Goal: Task Accomplishment & Management: Complete application form

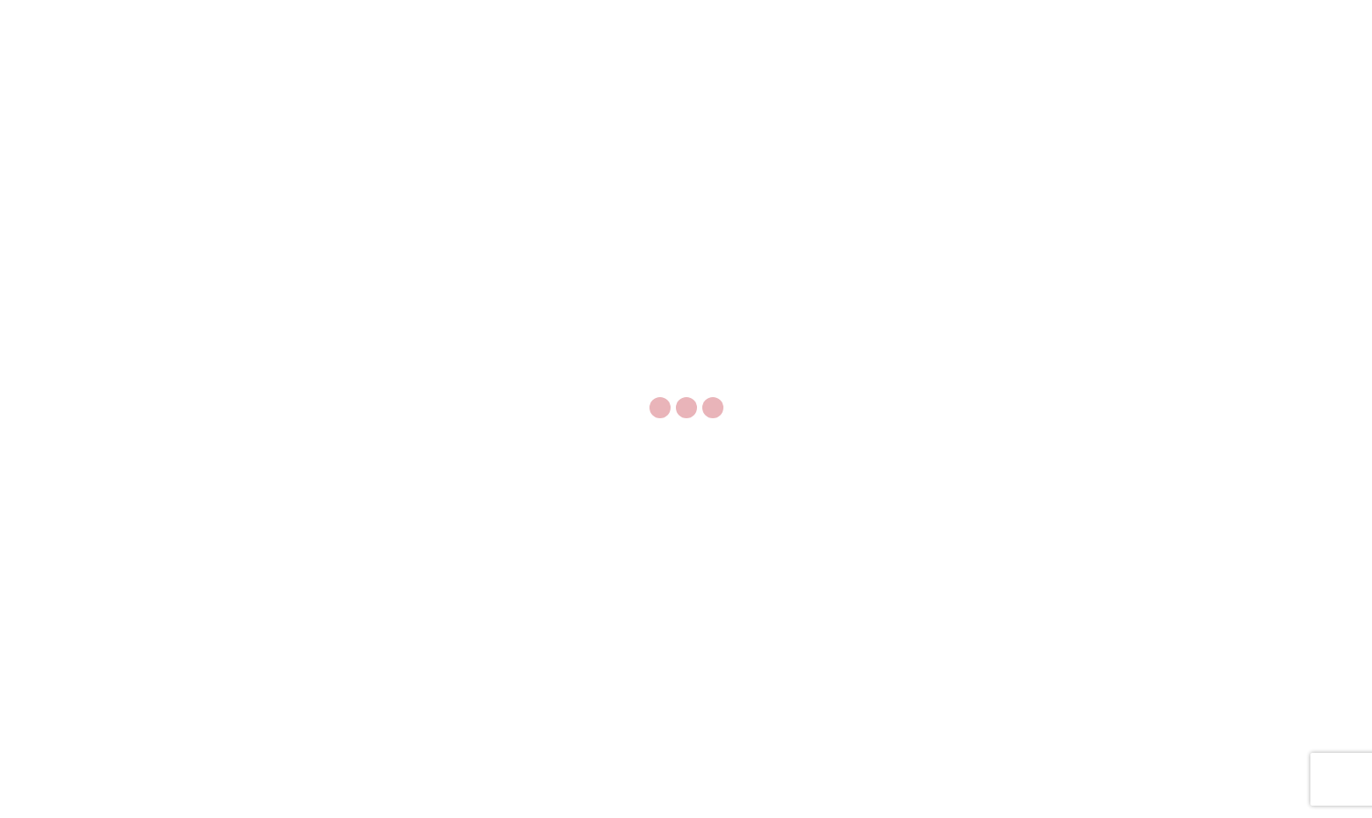
select select "FULL"
select select "LBS"
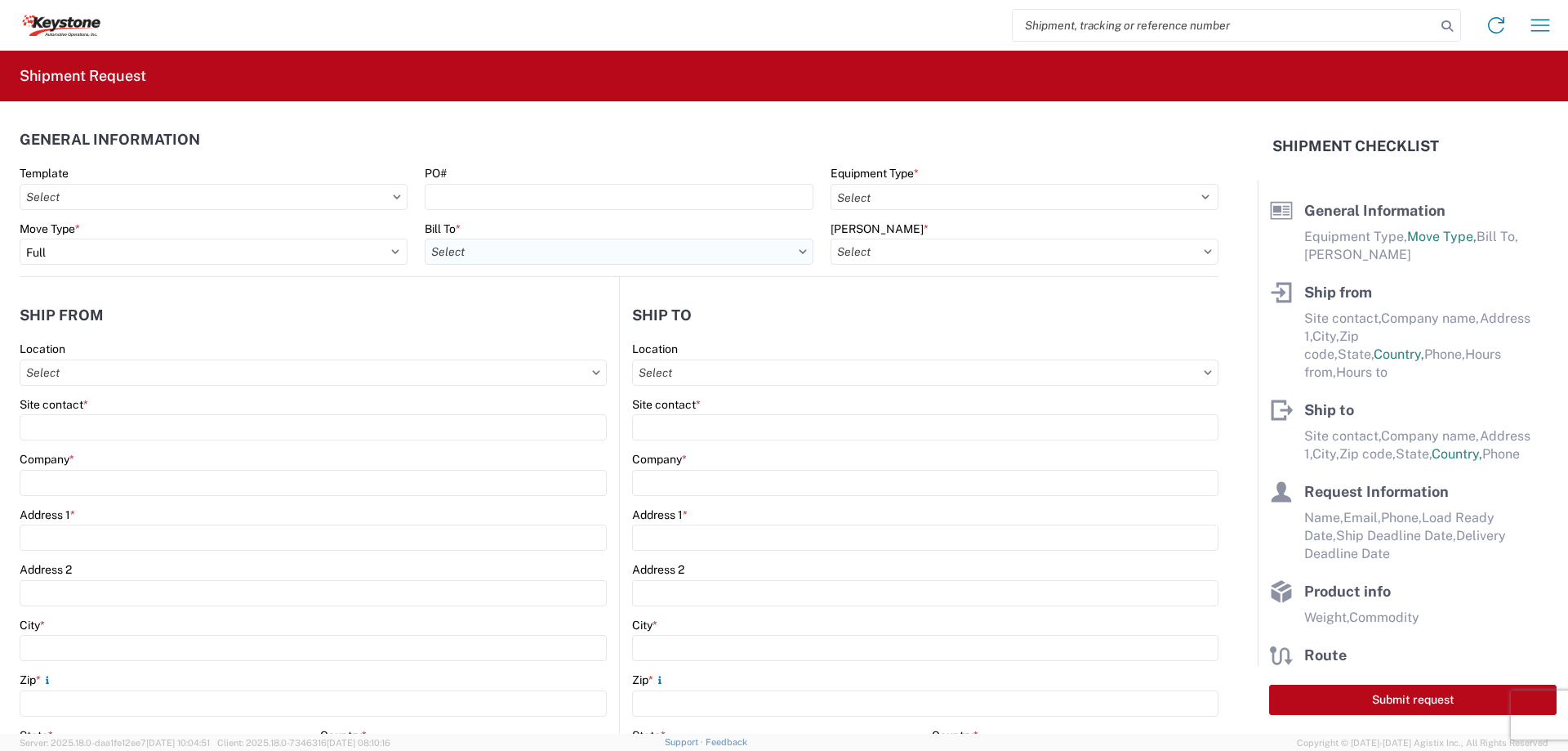
click at [523, 252] on input "Bill To *" at bounding box center [619, 252] width 388 height 26
type input "8607"
click at [501, 313] on div "8607 - [GEOGRAPHIC_DATA], [GEOGRAPHIC_DATA] – KAO Warehouse" at bounding box center [614, 324] width 379 height 26
type input "8607 - [GEOGRAPHIC_DATA], [GEOGRAPHIC_DATA] – KAO Warehouse"
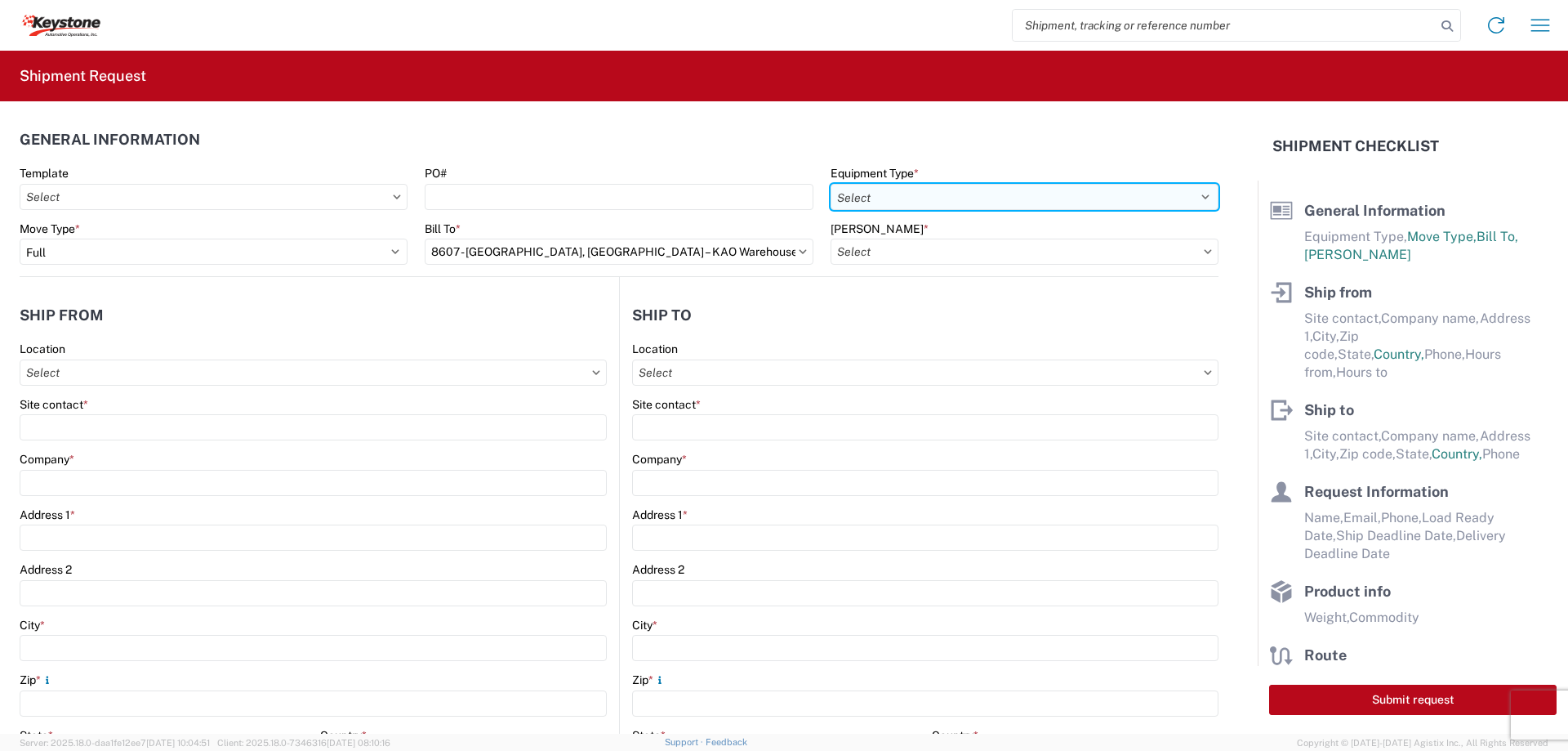
click at [901, 194] on select "Select 53’ Dry Van Flatbed Dropdeck (van) Lowboy (flatbed) Rail" at bounding box center [1024, 197] width 388 height 26
select select "STDV"
click at [830, 184] on select "Select 53’ Dry Van Flatbed Dropdeck (van) Lowboy (flatbed) Rail" at bounding box center [1024, 197] width 388 height 26
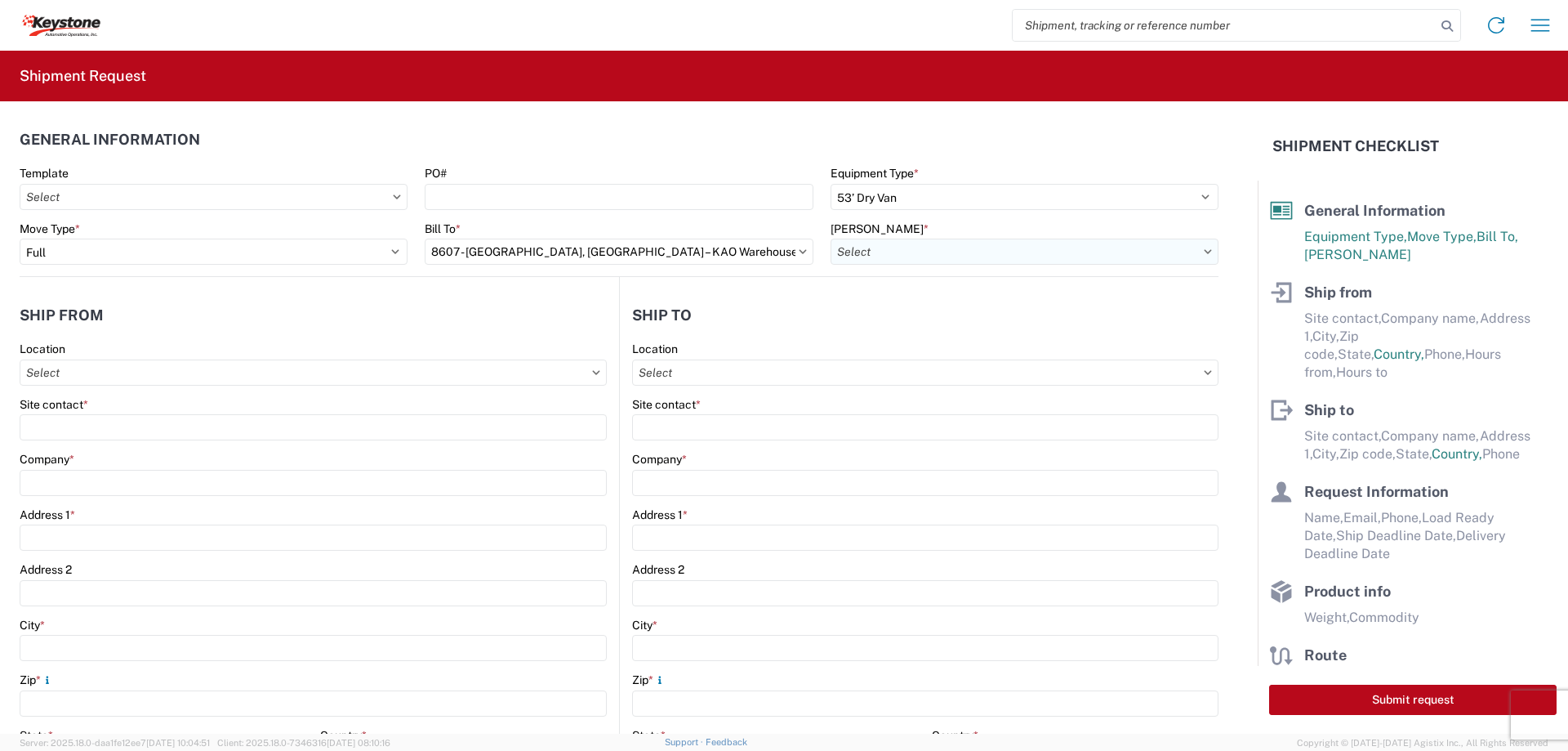
click at [872, 258] on input "[PERSON_NAME] *" at bounding box center [1024, 252] width 388 height 26
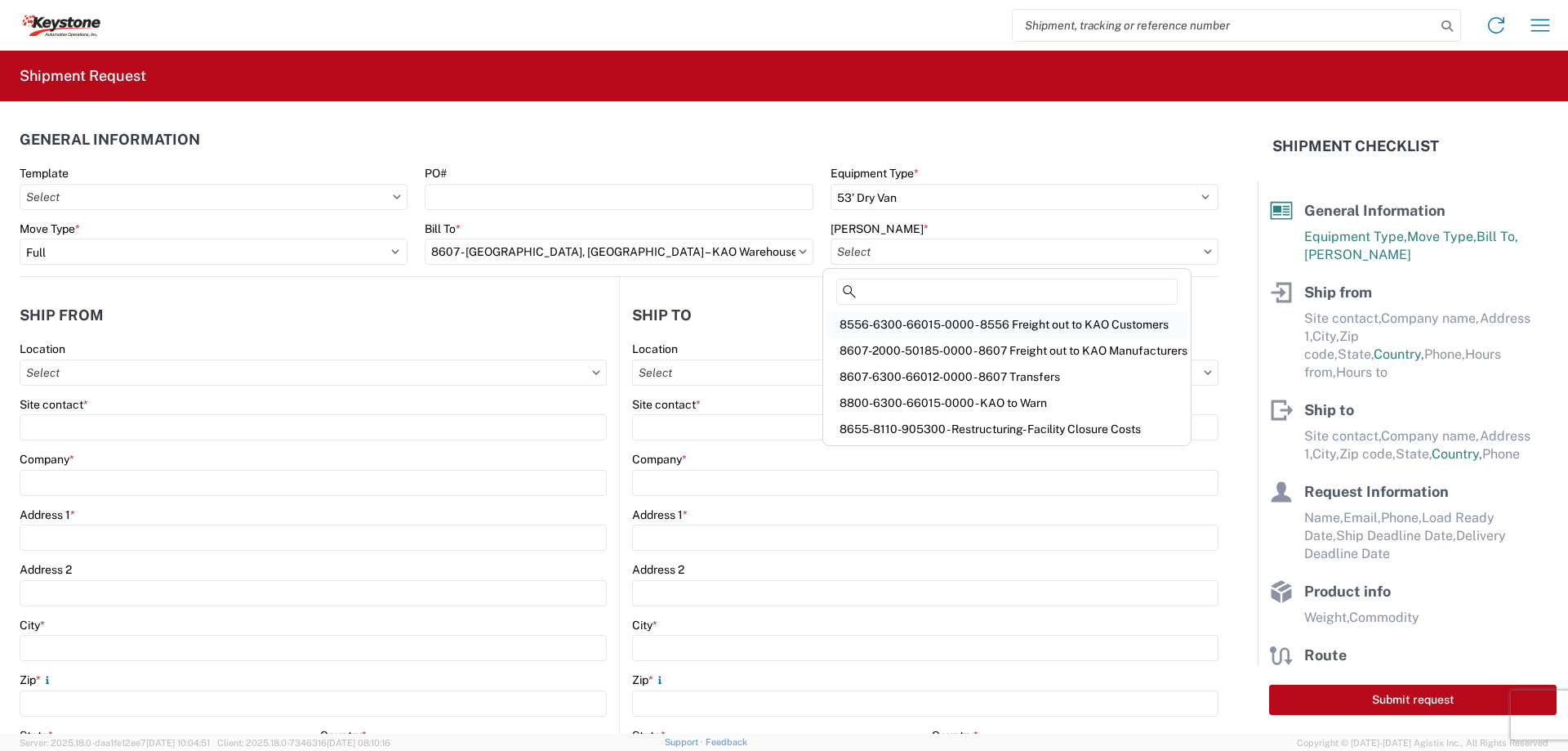
click at [873, 328] on div "8556-6300-66015-0000 - 8556 Freight out to KAO Customers" at bounding box center [1007, 324] width 361 height 26
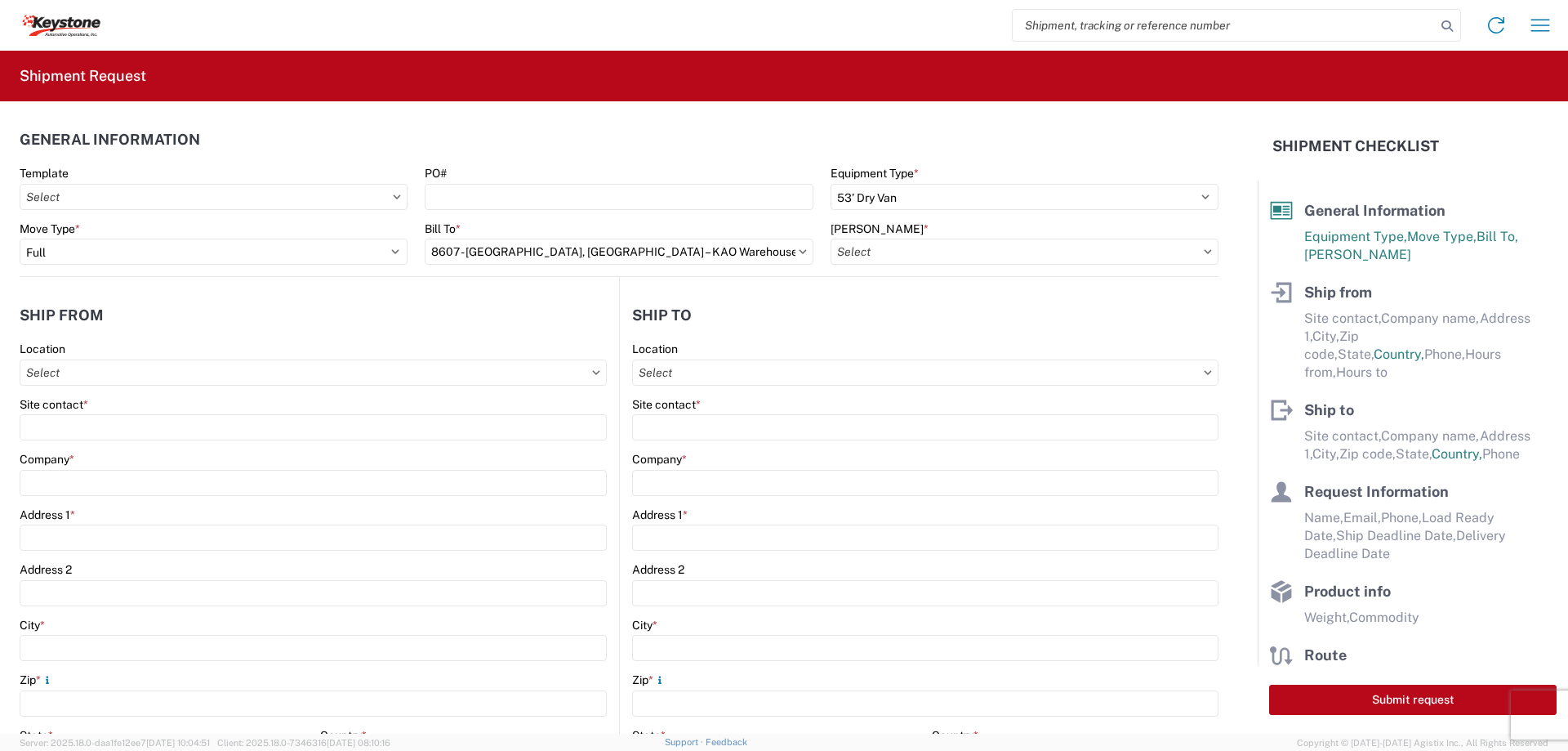
type input "8556-6300-66015-0000 - 8556 Freight out to KAO Customers"
click at [134, 369] on input "Location" at bounding box center [313, 372] width 587 height 26
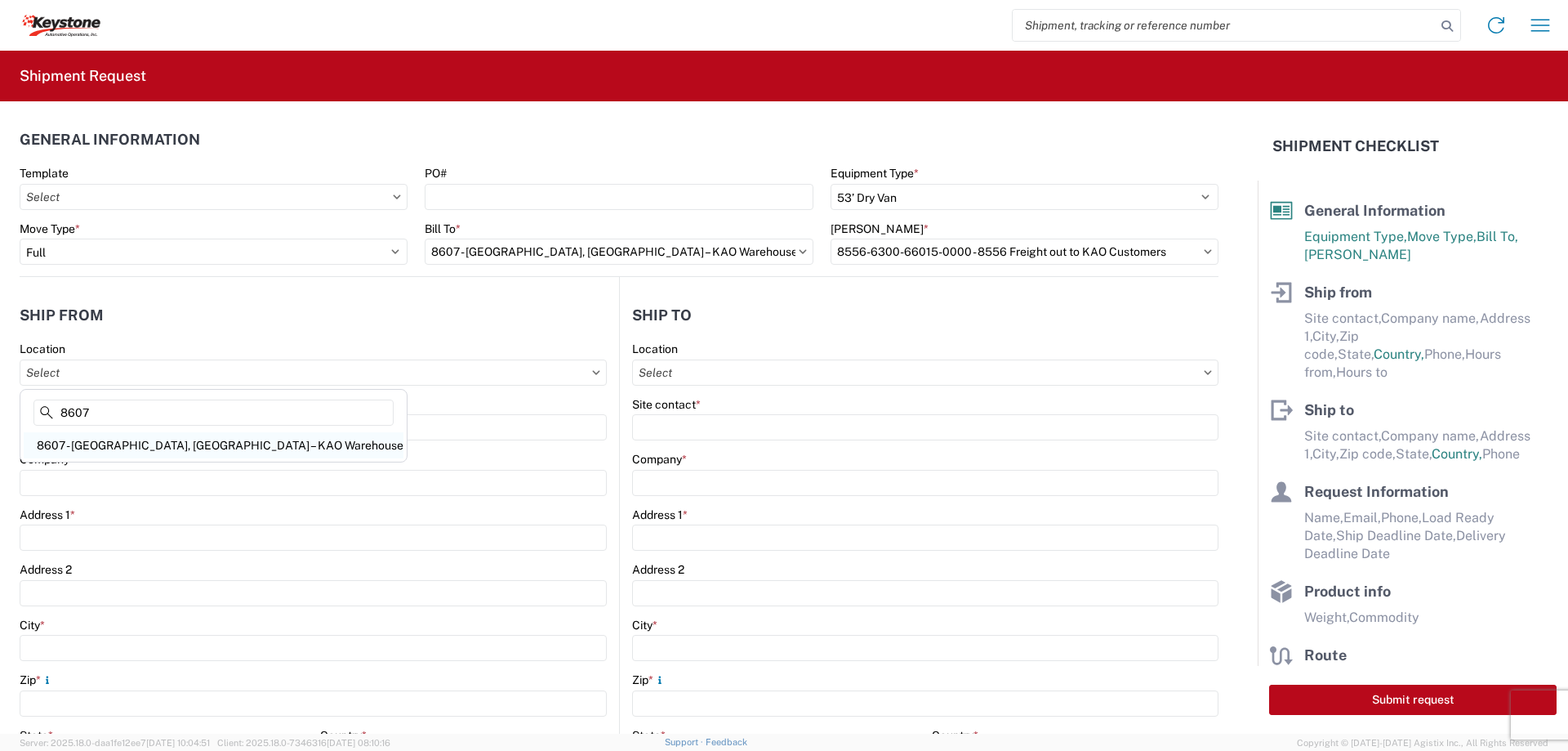
type input "8607"
click at [108, 437] on div "8607 - [GEOGRAPHIC_DATA], [GEOGRAPHIC_DATA] – KAO Warehouse" at bounding box center [213, 446] width 379 height 26
type input "8607 - [GEOGRAPHIC_DATA], [GEOGRAPHIC_DATA] – KAO Warehouse"
type input "KAO"
type input "[STREET_ADDRESS][PERSON_NAME]"
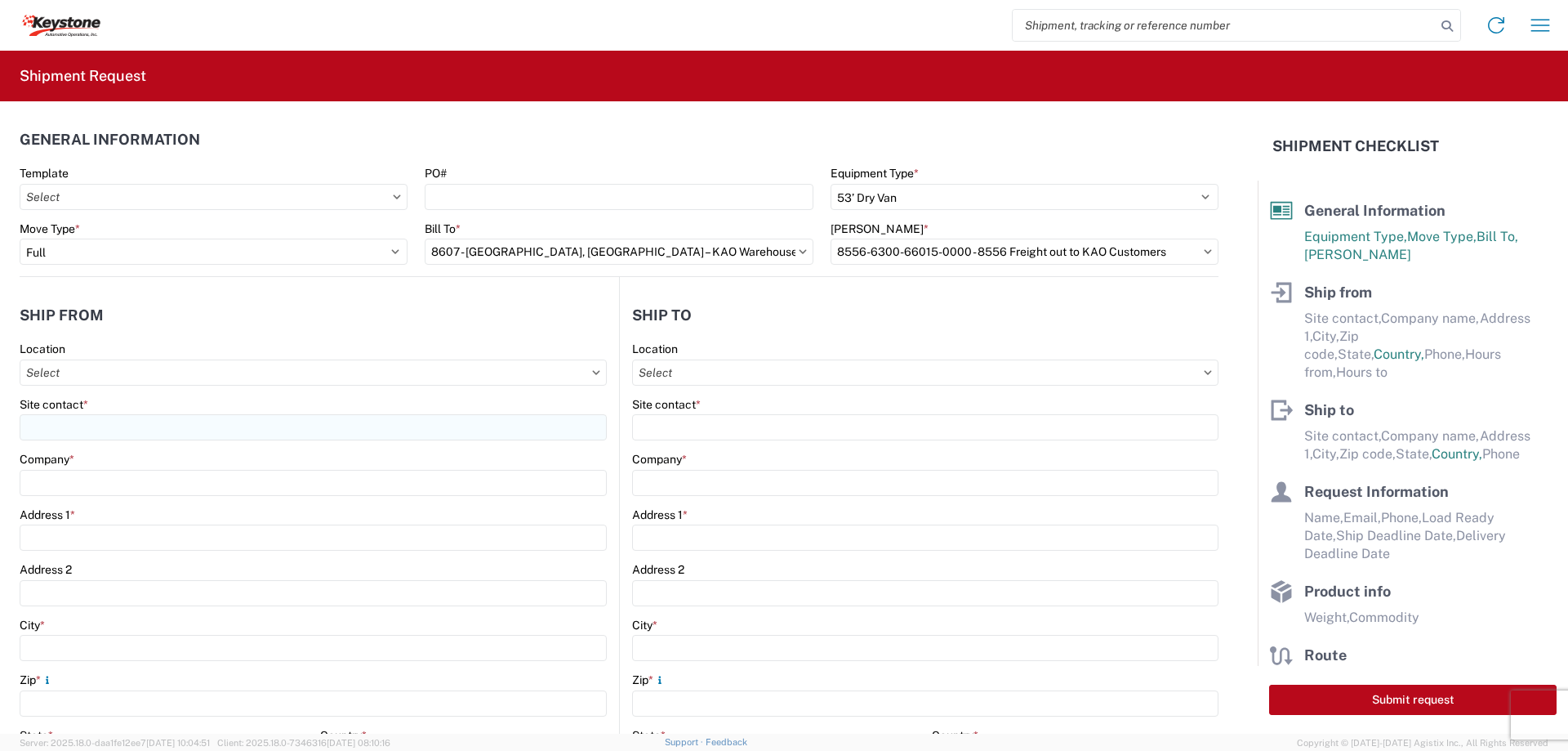
type input "[GEOGRAPHIC_DATA]"
type input "48193"
select select "MI"
select select "US"
type input "07:00"
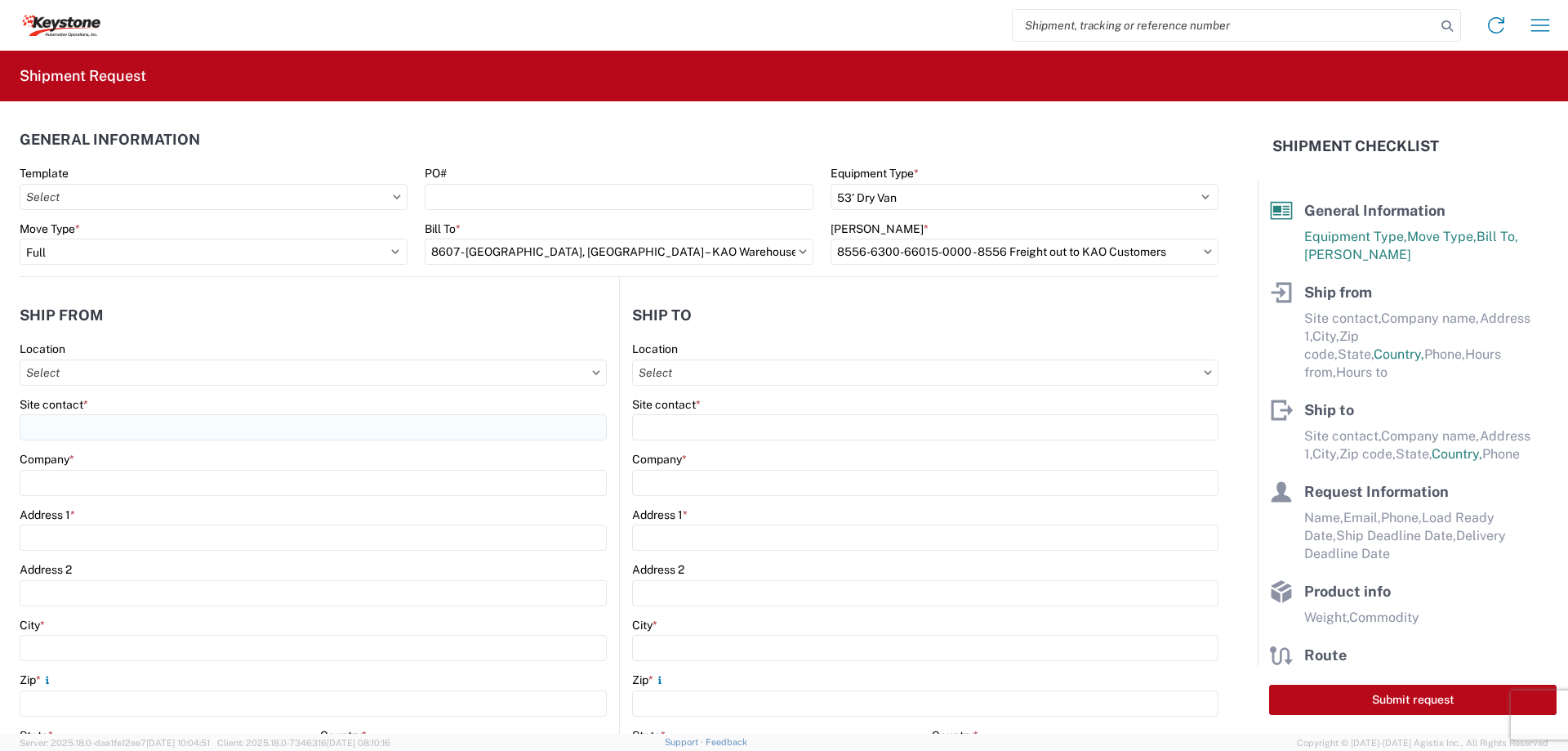
type input "17:00"
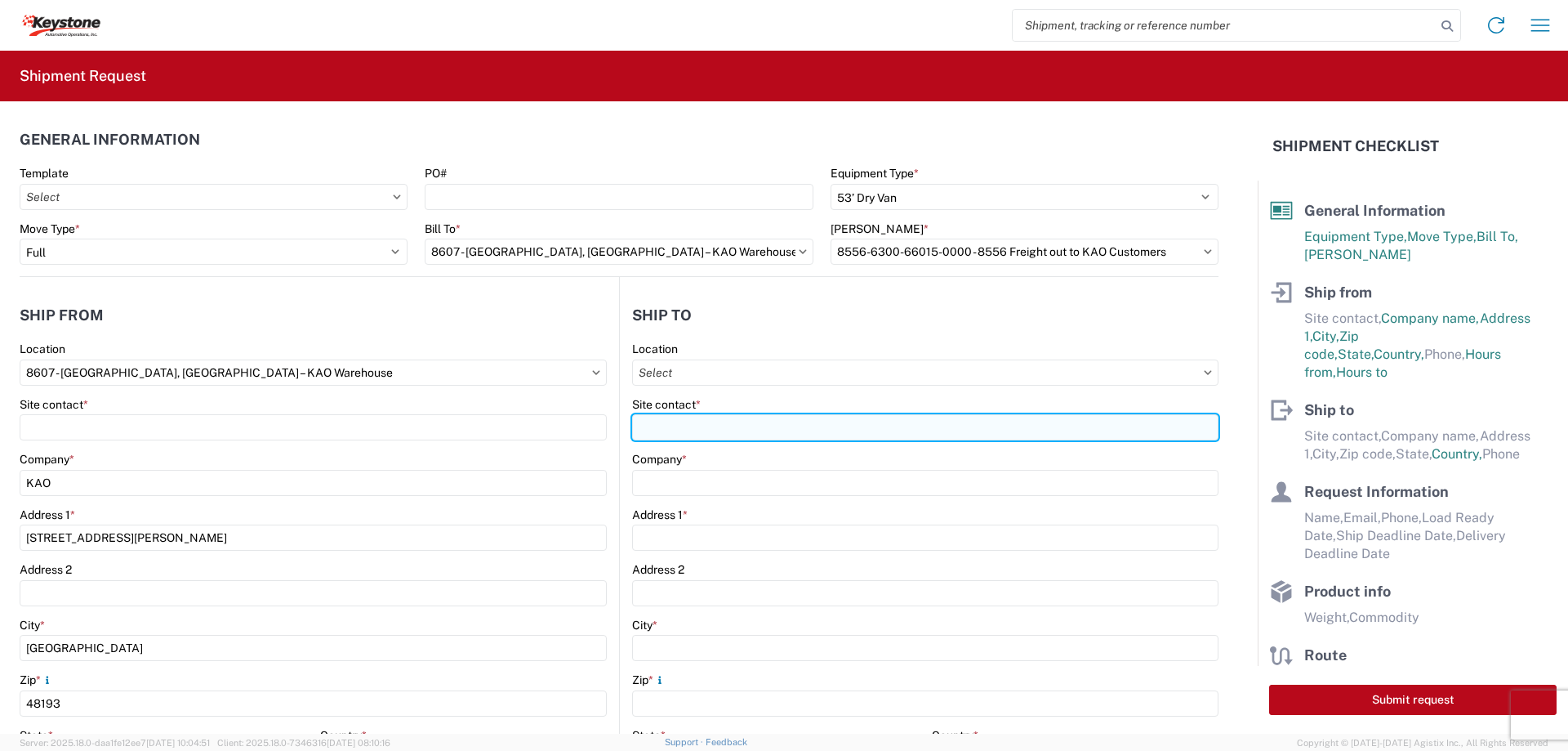
click at [652, 419] on input "Site contact *" at bounding box center [925, 427] width 586 height 26
type input "Guard Shack"
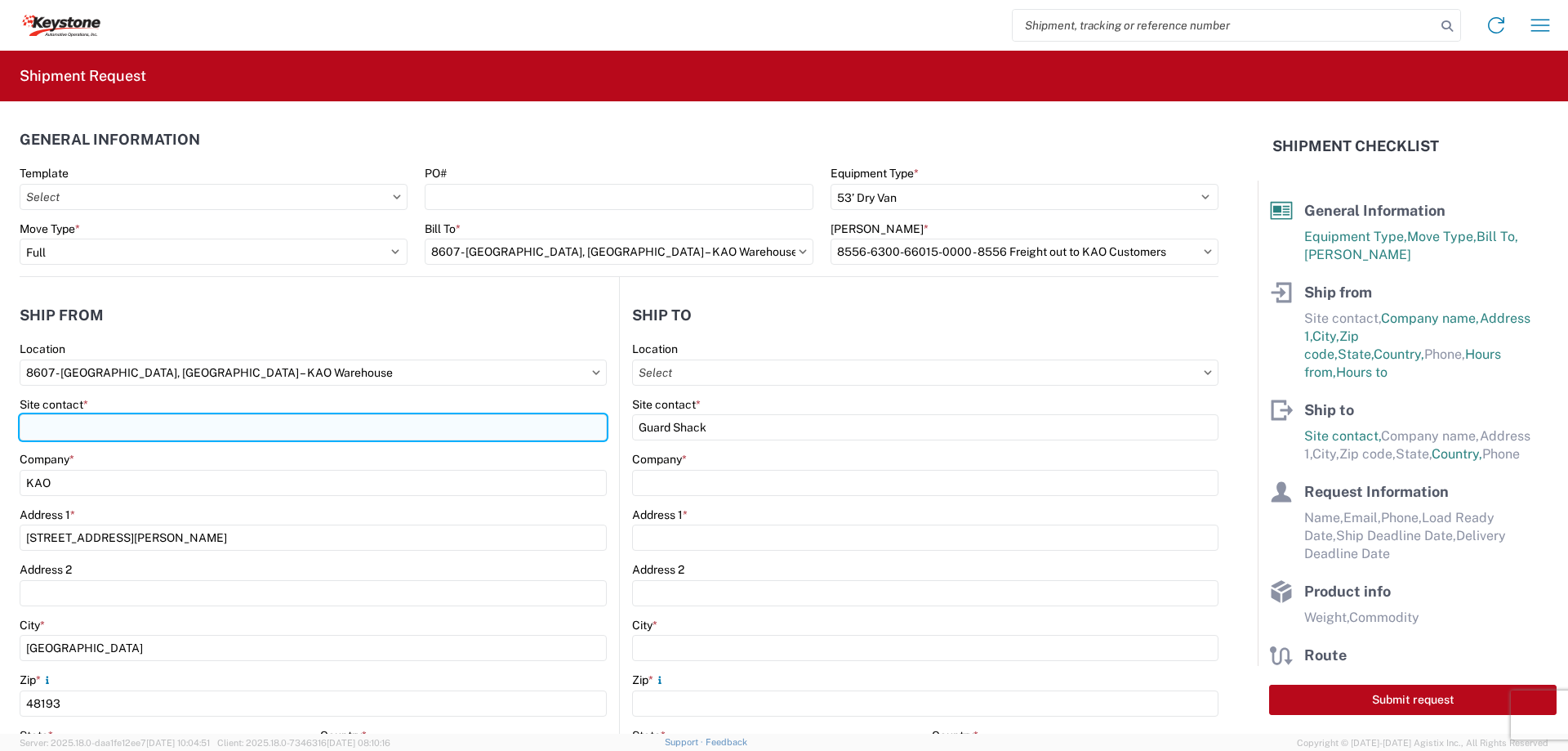
click at [119, 428] on input "Site contact *" at bounding box center [313, 427] width 587 height 26
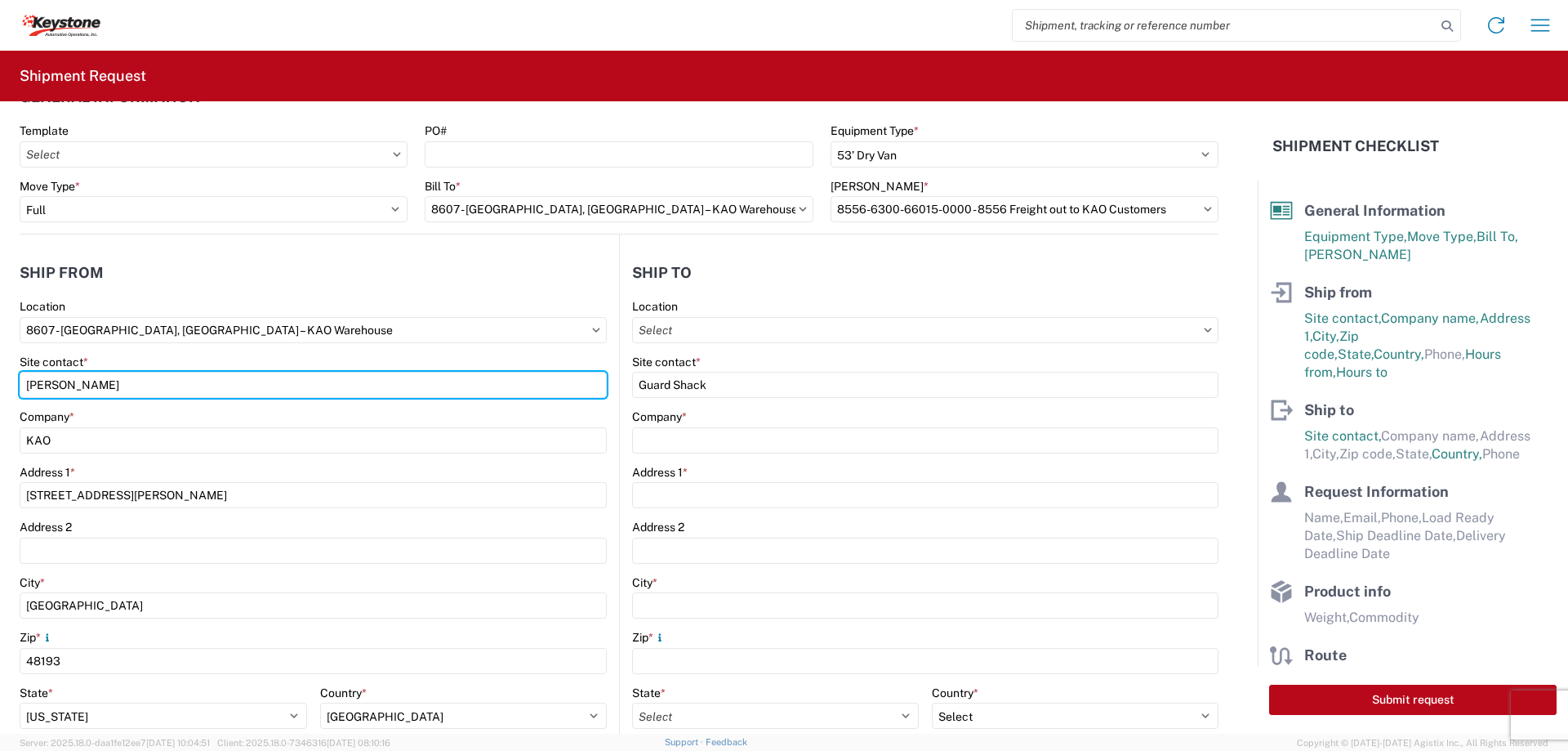
scroll to position [82, 0]
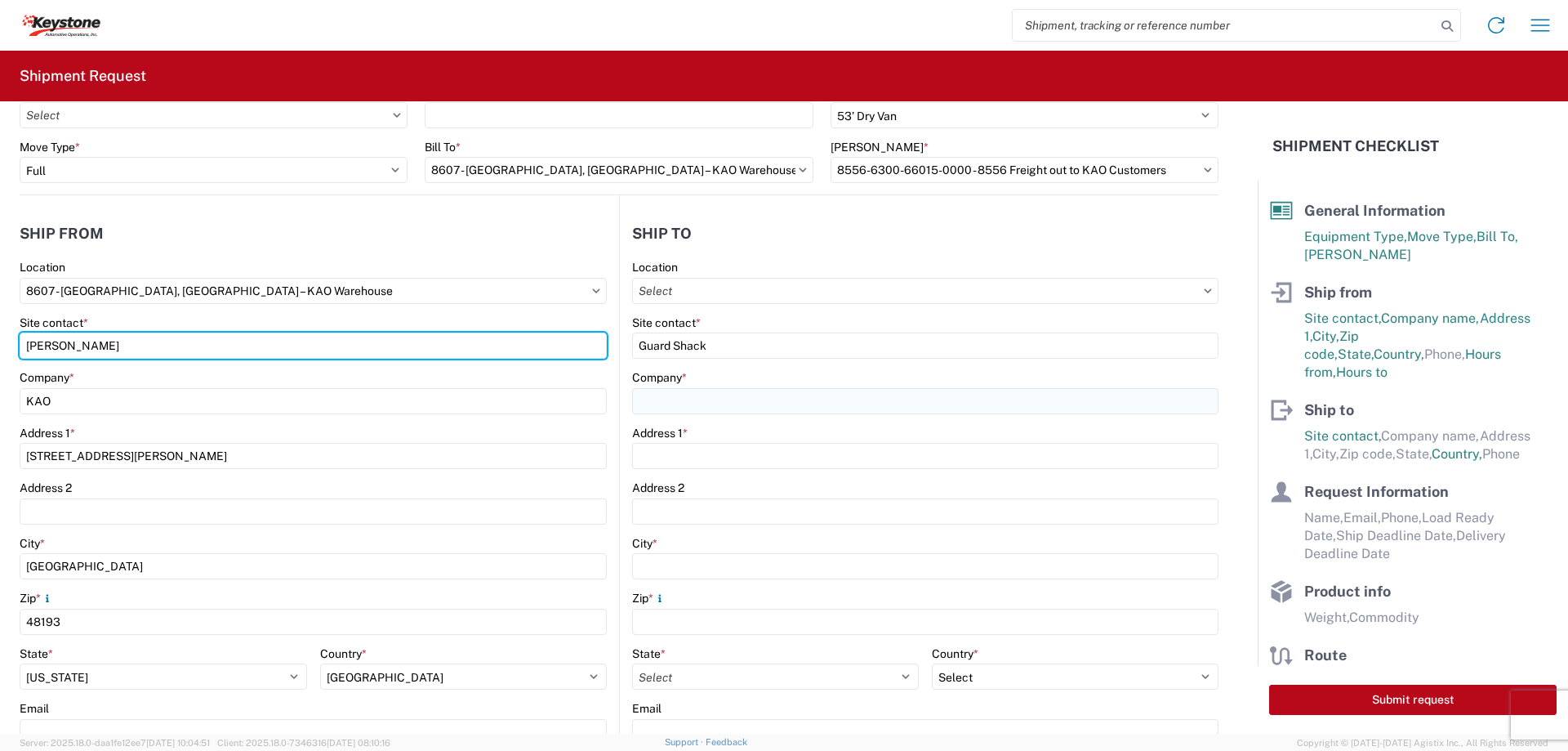
type input "[PERSON_NAME]"
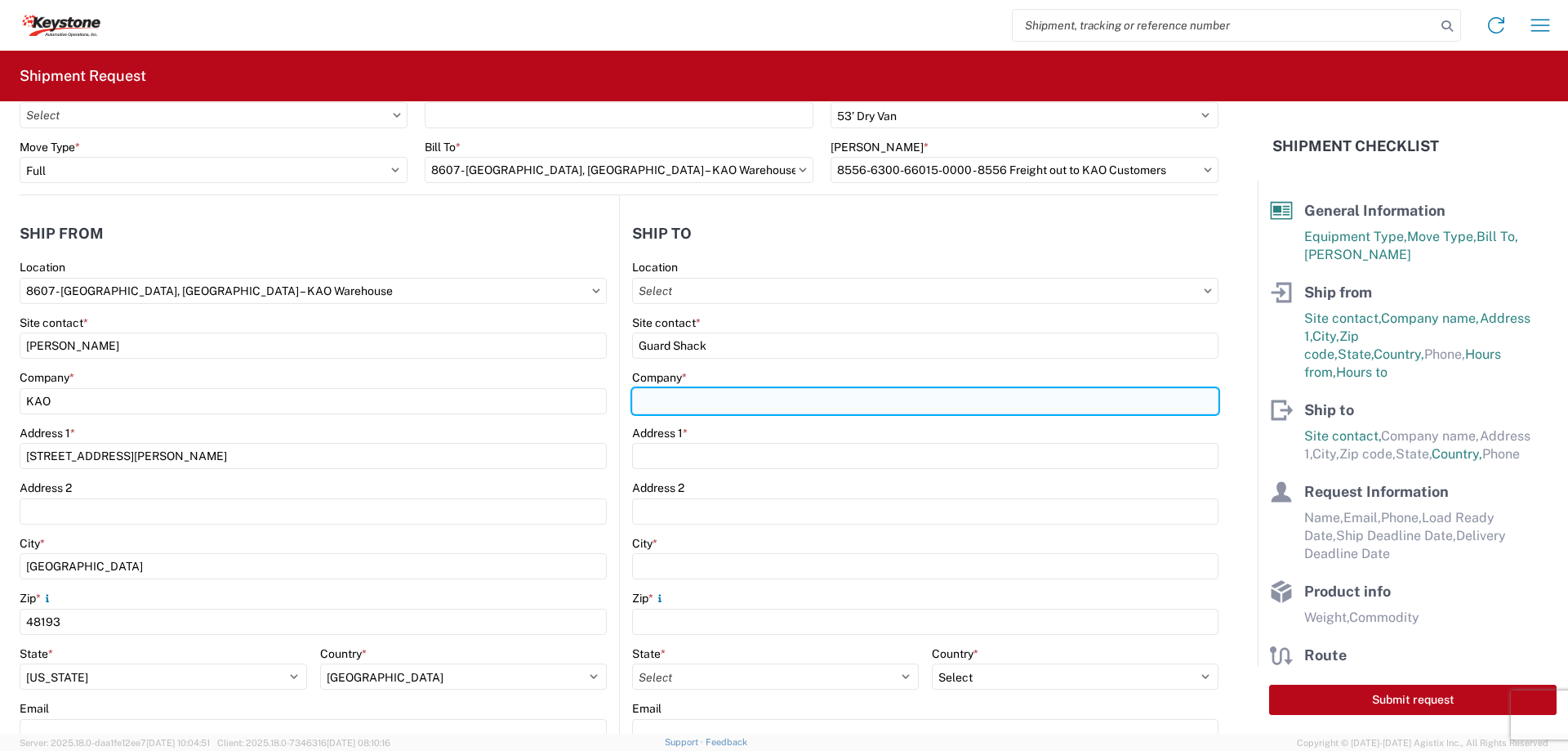
click at [675, 411] on input "Company *" at bounding box center [925, 401] width 586 height 26
type input "Amazon MDW8"
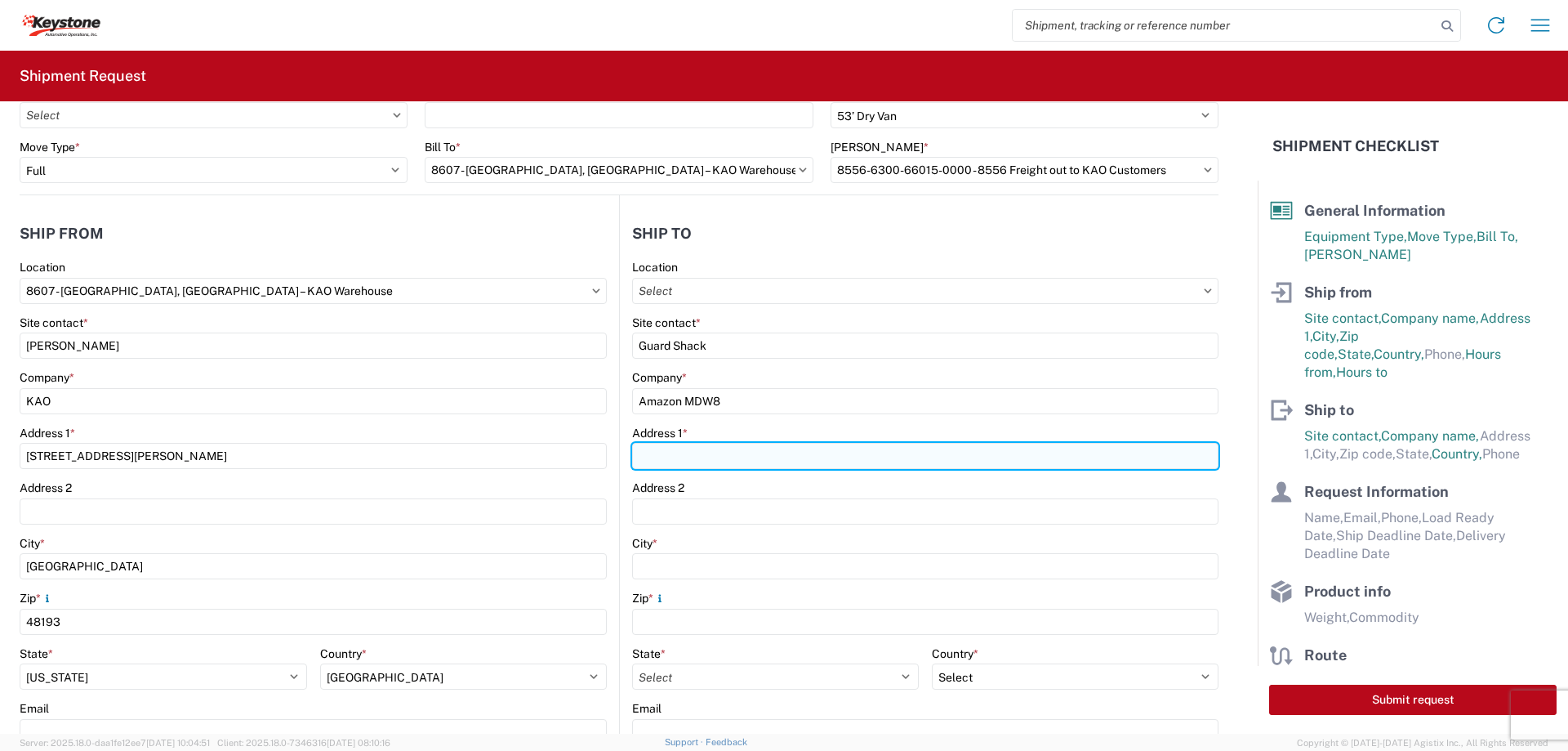
click at [664, 459] on input "Address 1 *" at bounding box center [925, 456] width 586 height 26
click at [660, 449] on input "Address 1 *" at bounding box center [925, 456] width 586 height 26
type input "1750 Bridge Dr"
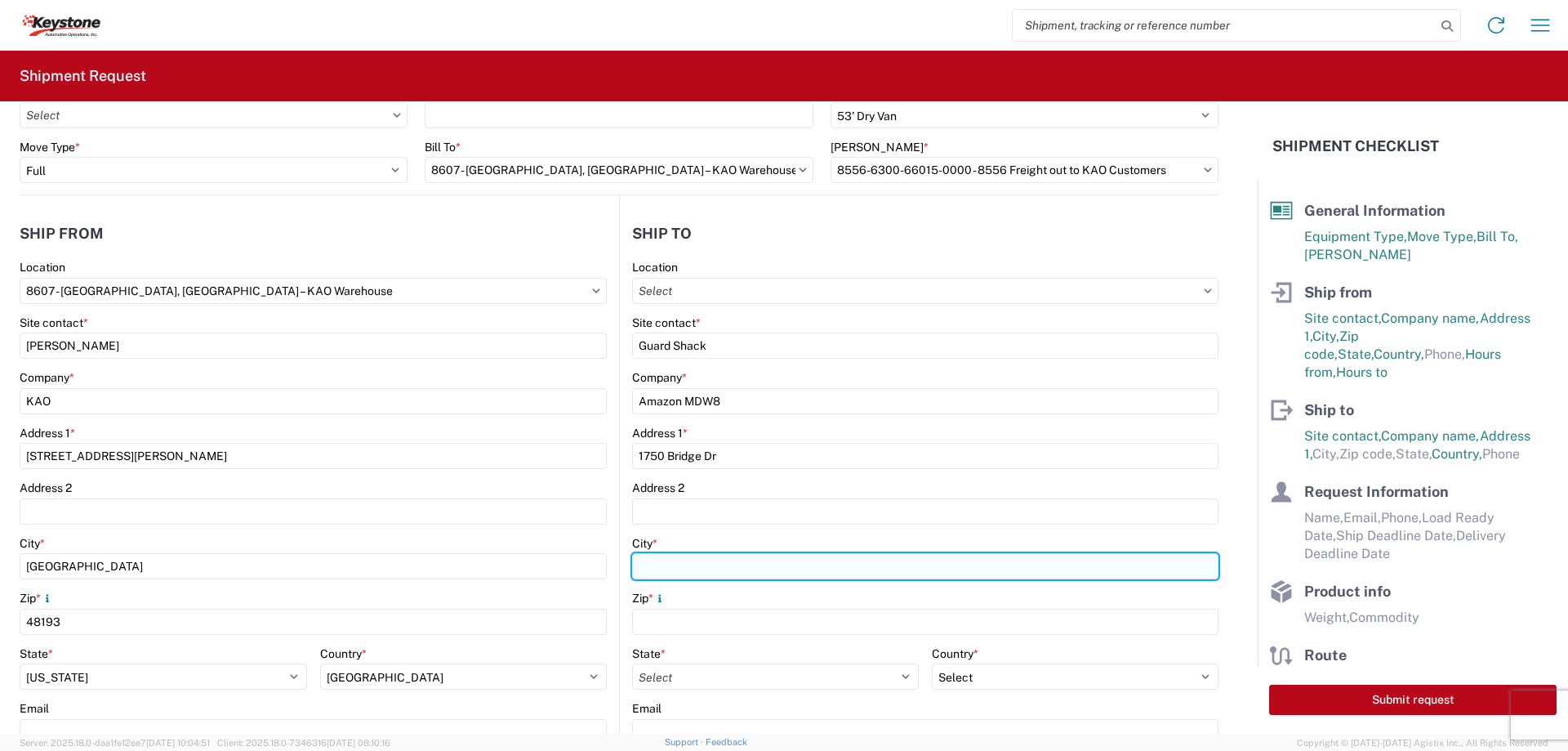
click at [640, 569] on input "City *" at bounding box center [925, 566] width 586 height 26
type input "Waukegan"
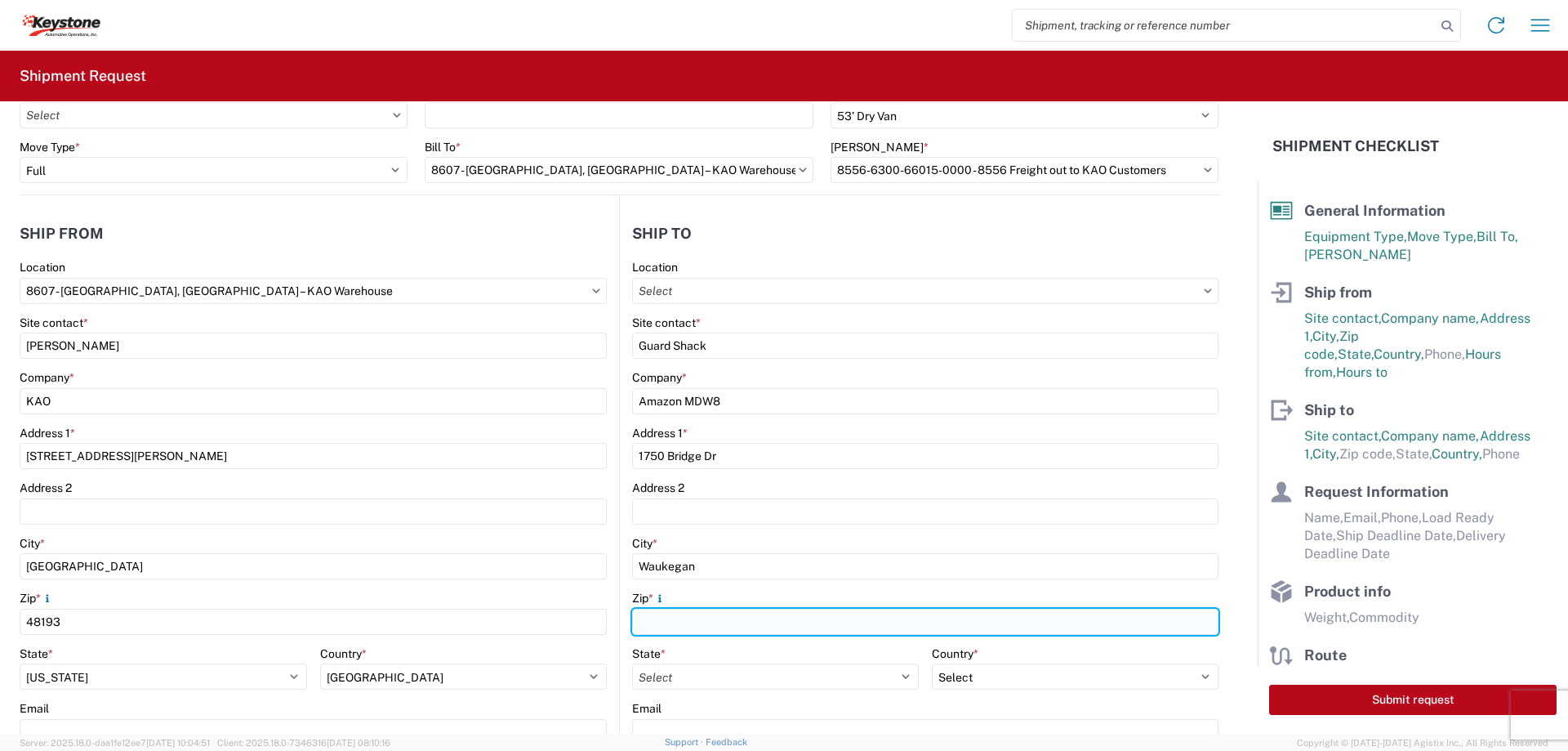
click at [695, 627] on input "Zip *" at bounding box center [925, 622] width 586 height 26
type input "60085"
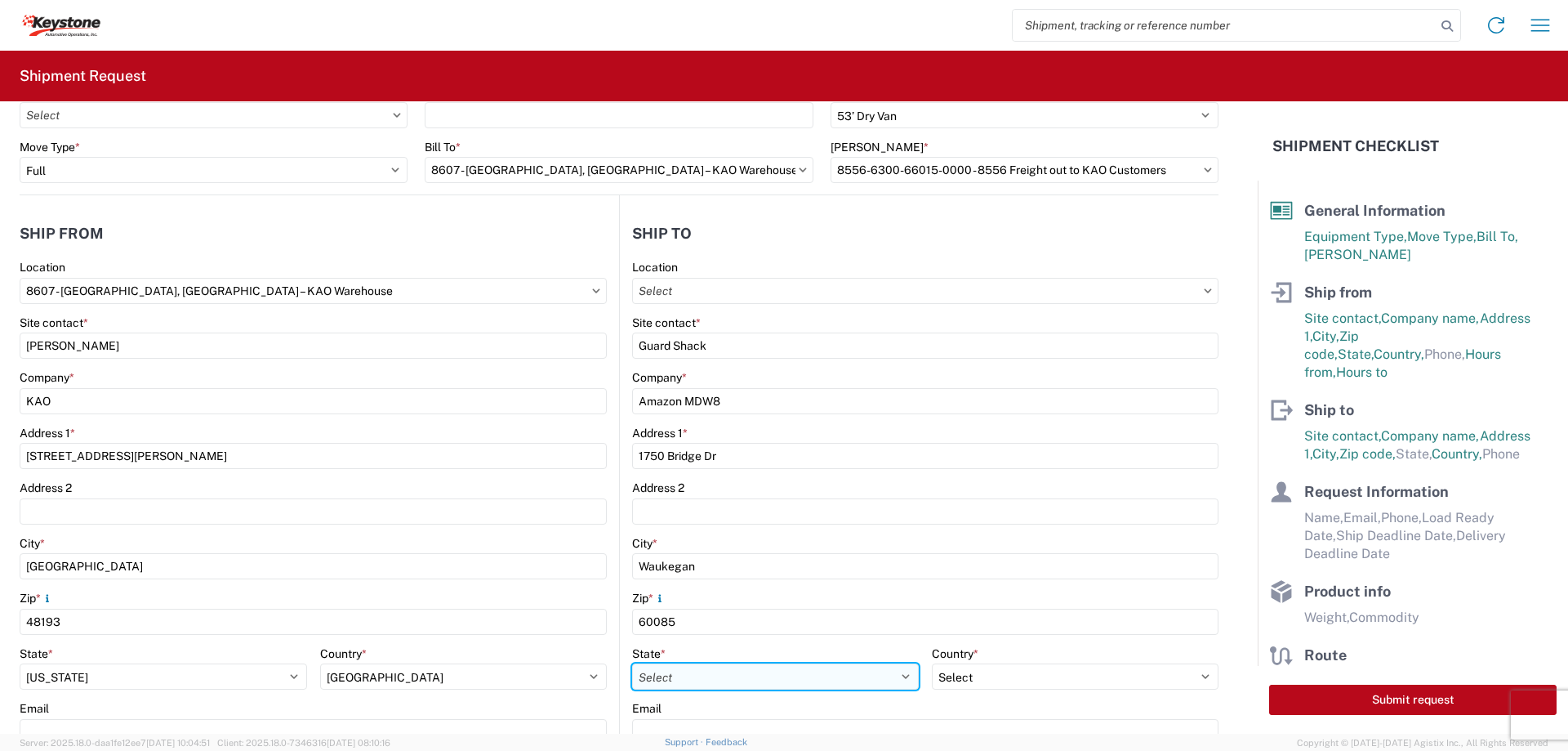
click at [655, 671] on select "Select [US_STATE] [US_STATE] [US_STATE] [US_STATE] Armed Forces Americas Armed …" at bounding box center [775, 677] width 287 height 26
select select "IL"
click at [632, 664] on select "Select [US_STATE] [US_STATE] [US_STATE] [US_STATE] Armed Forces Americas Armed …" at bounding box center [775, 677] width 287 height 26
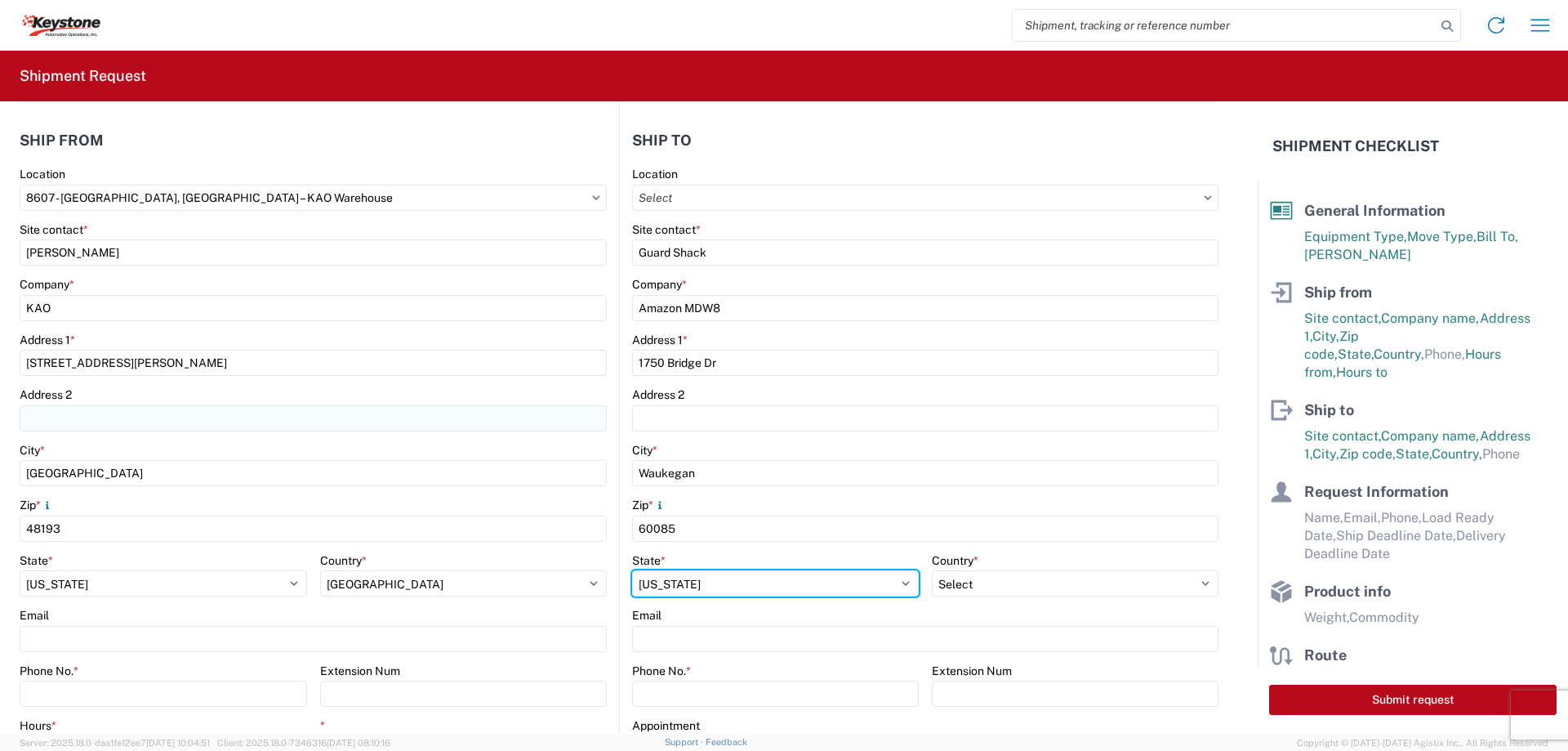
scroll to position [327, 0]
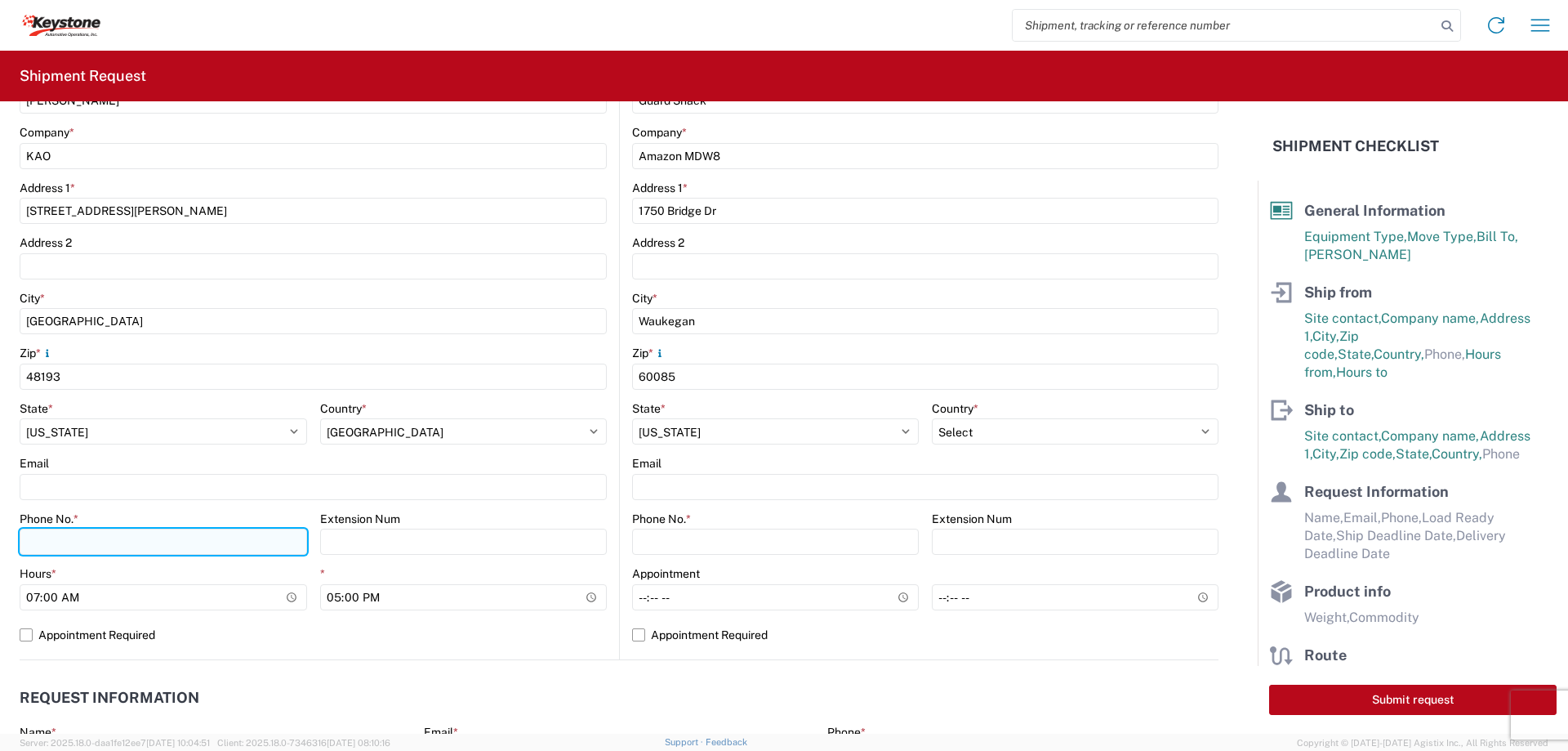
click at [56, 541] on input "Phone No. *" at bounding box center [163, 542] width 288 height 26
type input "[PHONE_NUMBER]"
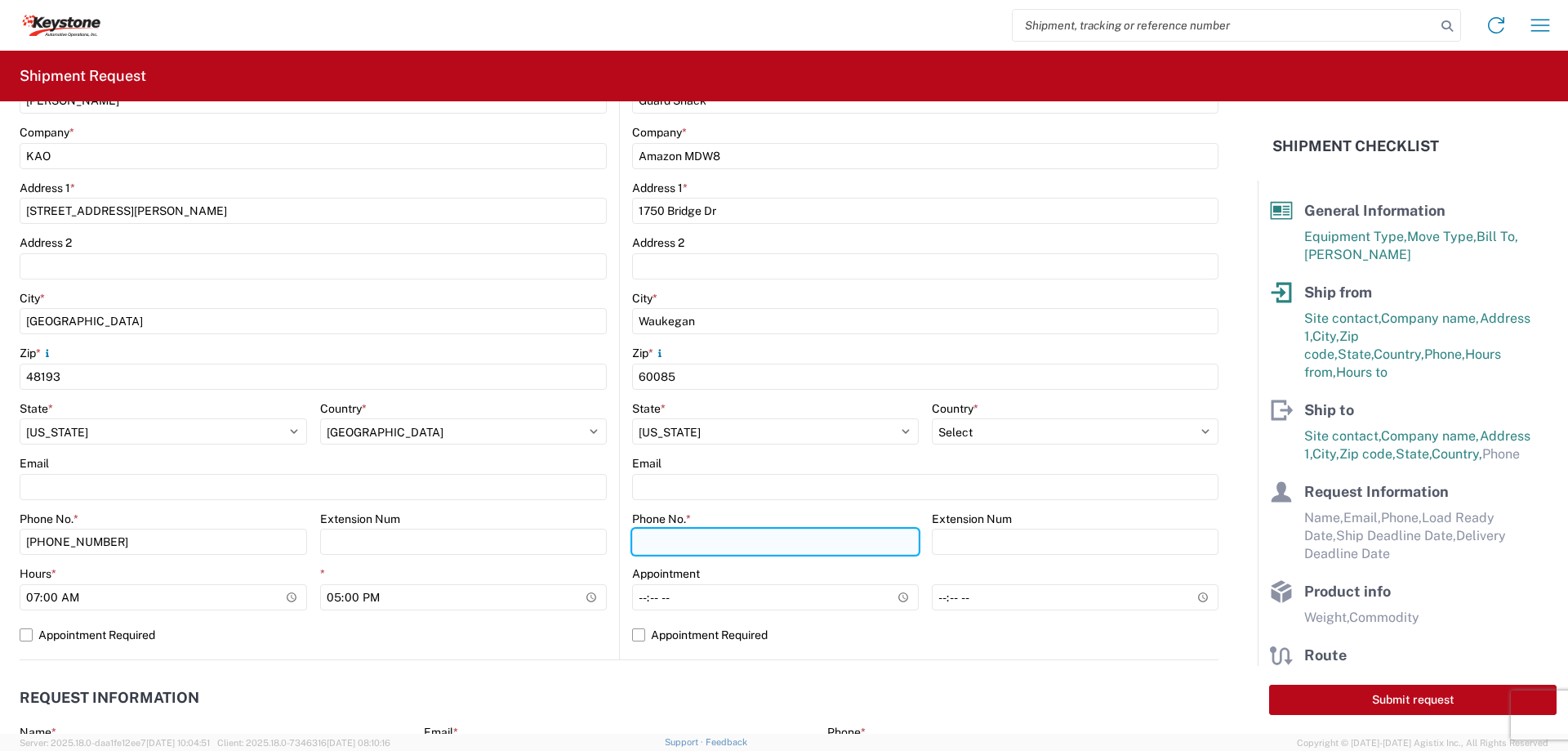
click at [649, 544] on input "Phone No. *" at bounding box center [775, 542] width 287 height 26
type input "[PHONE_NUMBER]"
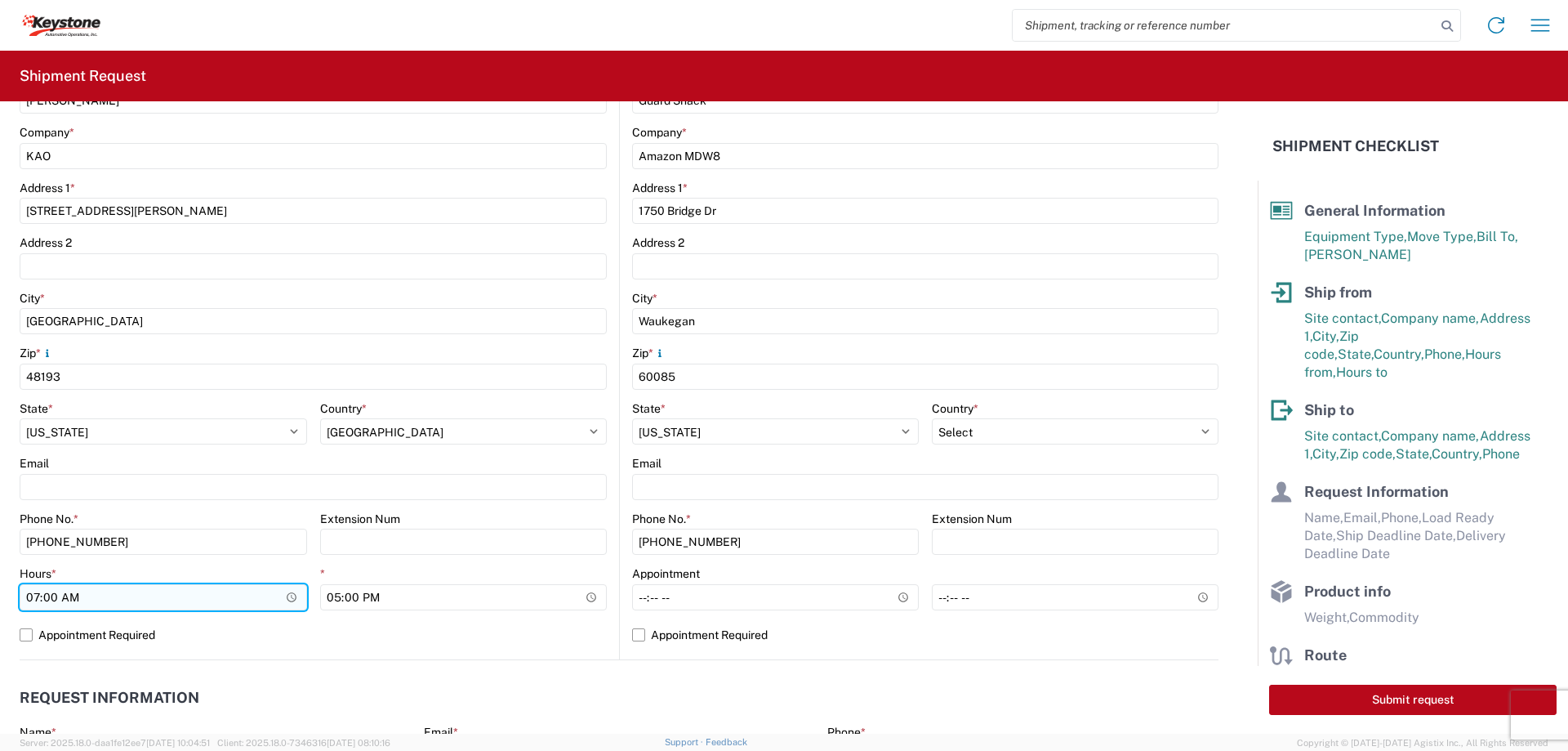
click at [35, 596] on input "07:00" at bounding box center [163, 597] width 288 height 26
type input "23:00"
click at [27, 627] on label "Appointment Required" at bounding box center [313, 635] width 587 height 26
click at [0, 0] on input "Appointment Required" at bounding box center [0, 0] width 0 height 0
select select "US"
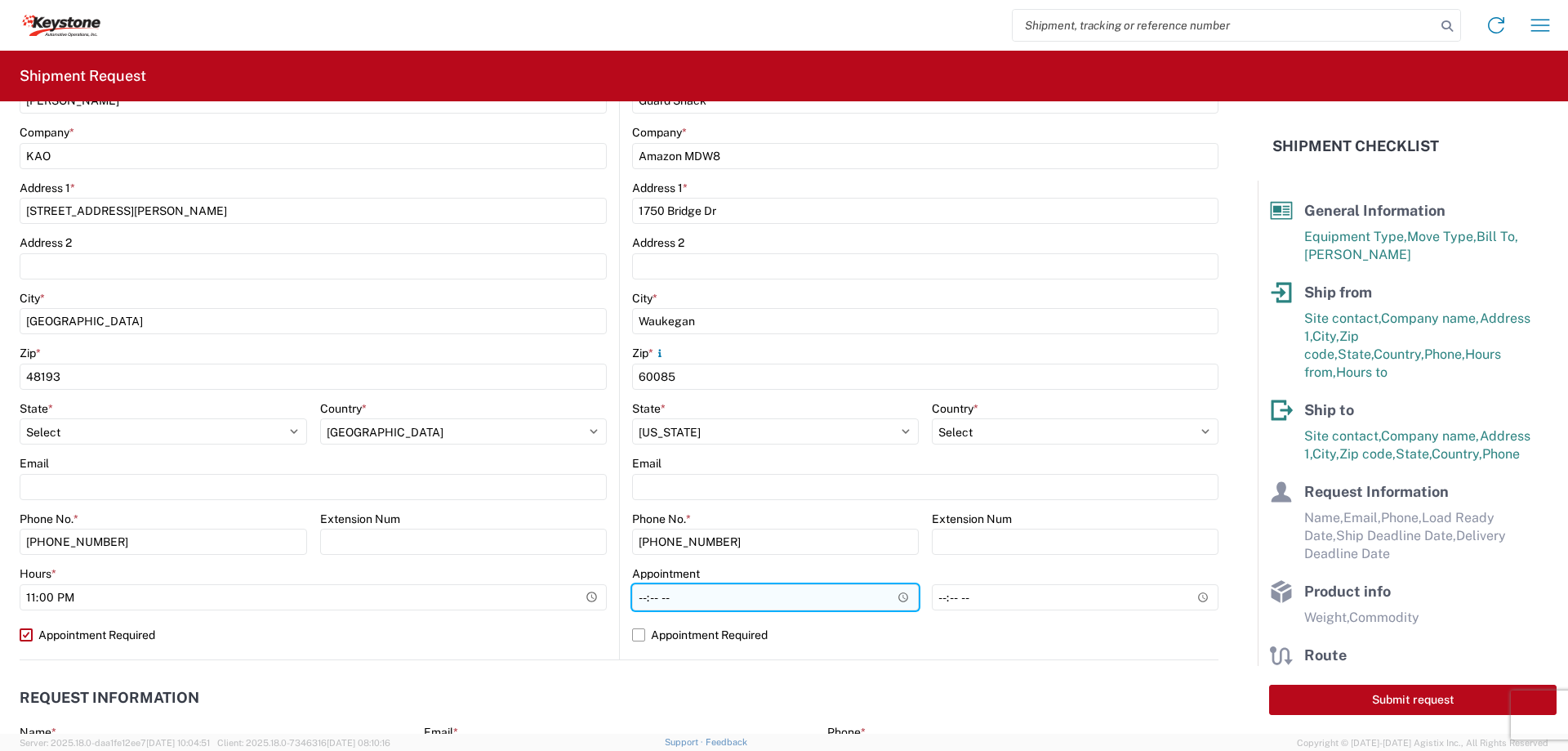
click at [635, 595] on input "Hours *" at bounding box center [775, 597] width 287 height 26
type input "09:00"
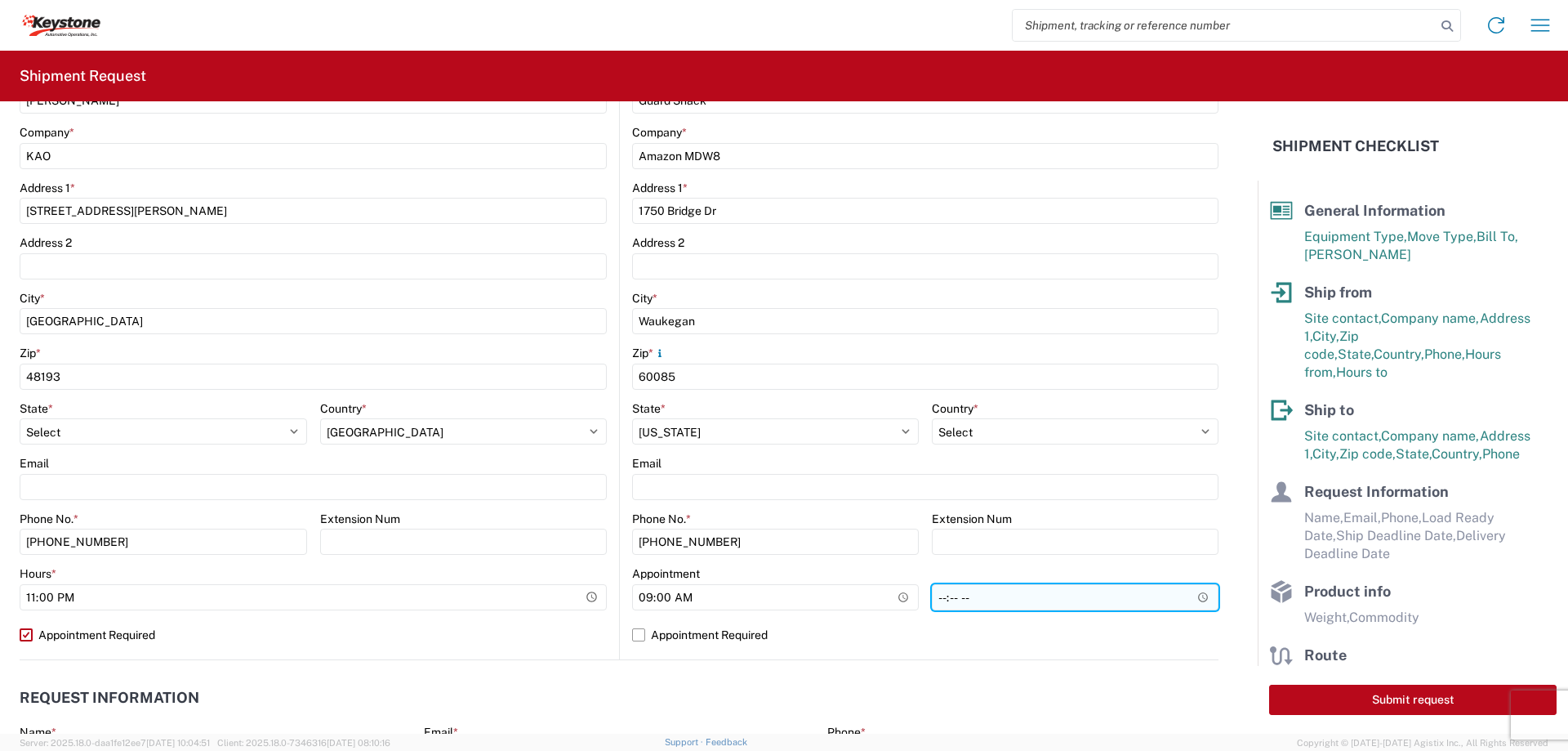
click at [932, 602] on input "time" at bounding box center [1074, 597] width 287 height 26
type input "09:00"
click at [632, 636] on label "Appointment Required" at bounding box center [925, 635] width 586 height 26
click at [0, 0] on input "Appointment Required" at bounding box center [0, 0] width 0 height 0
select select "IL"
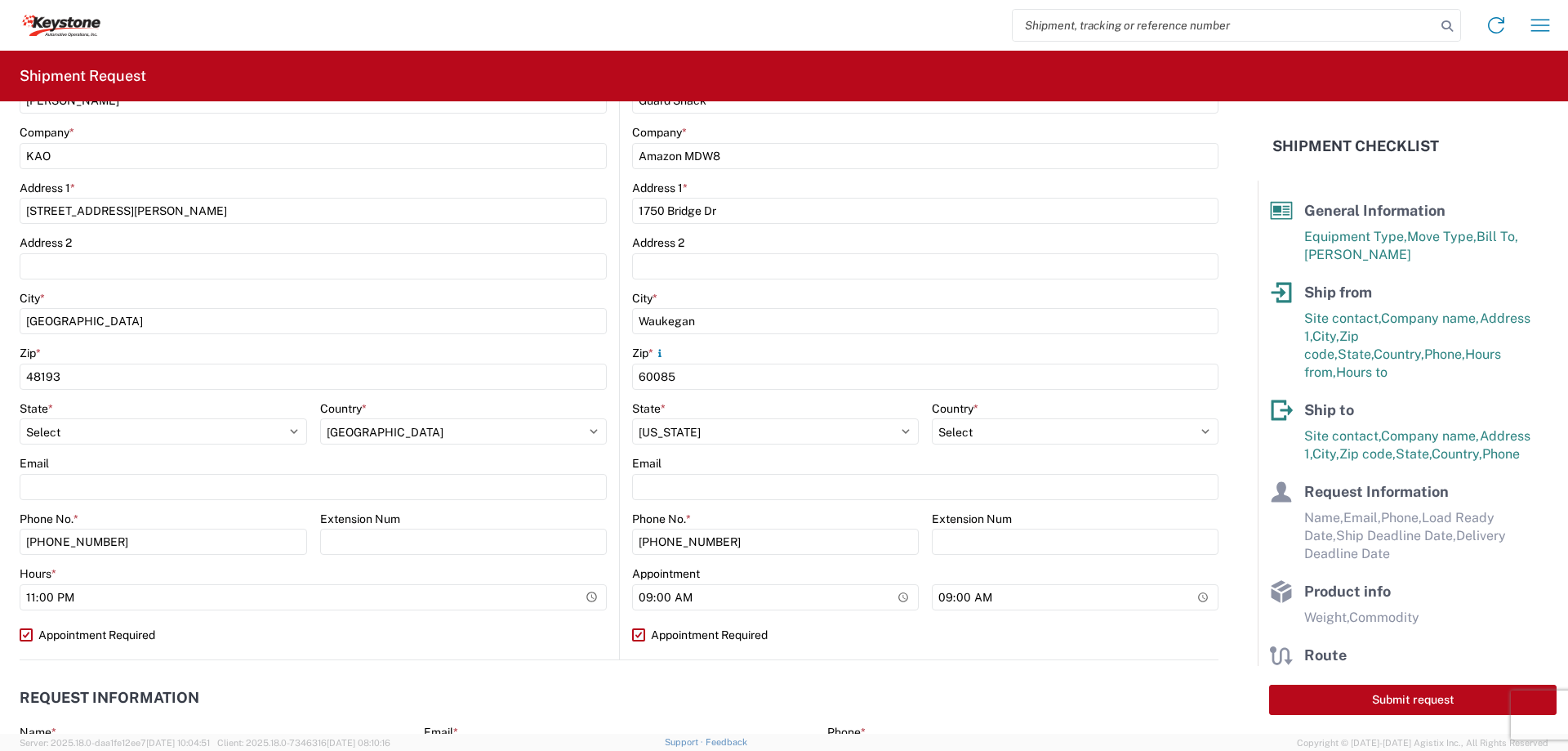
select select "US"
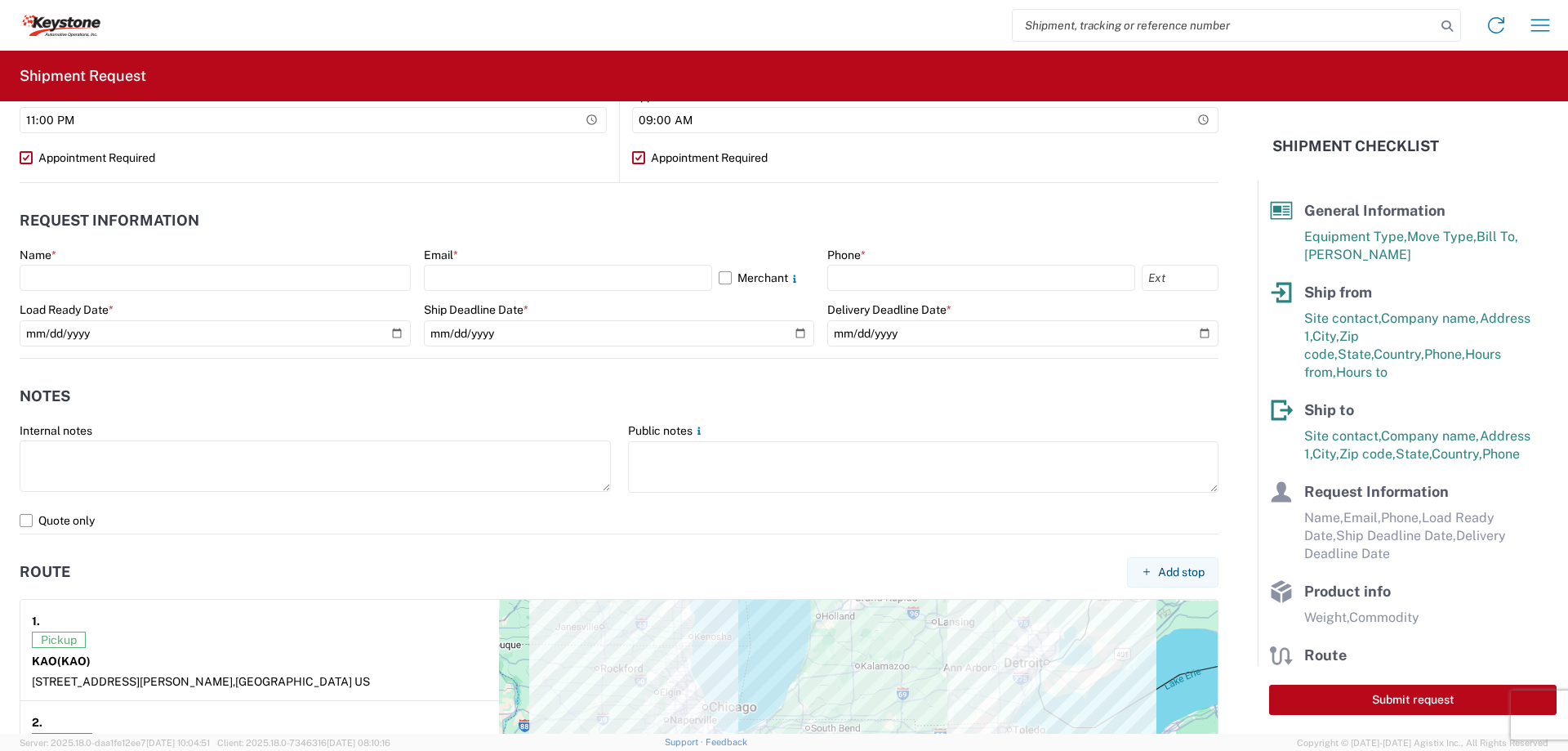
scroll to position [899, 0]
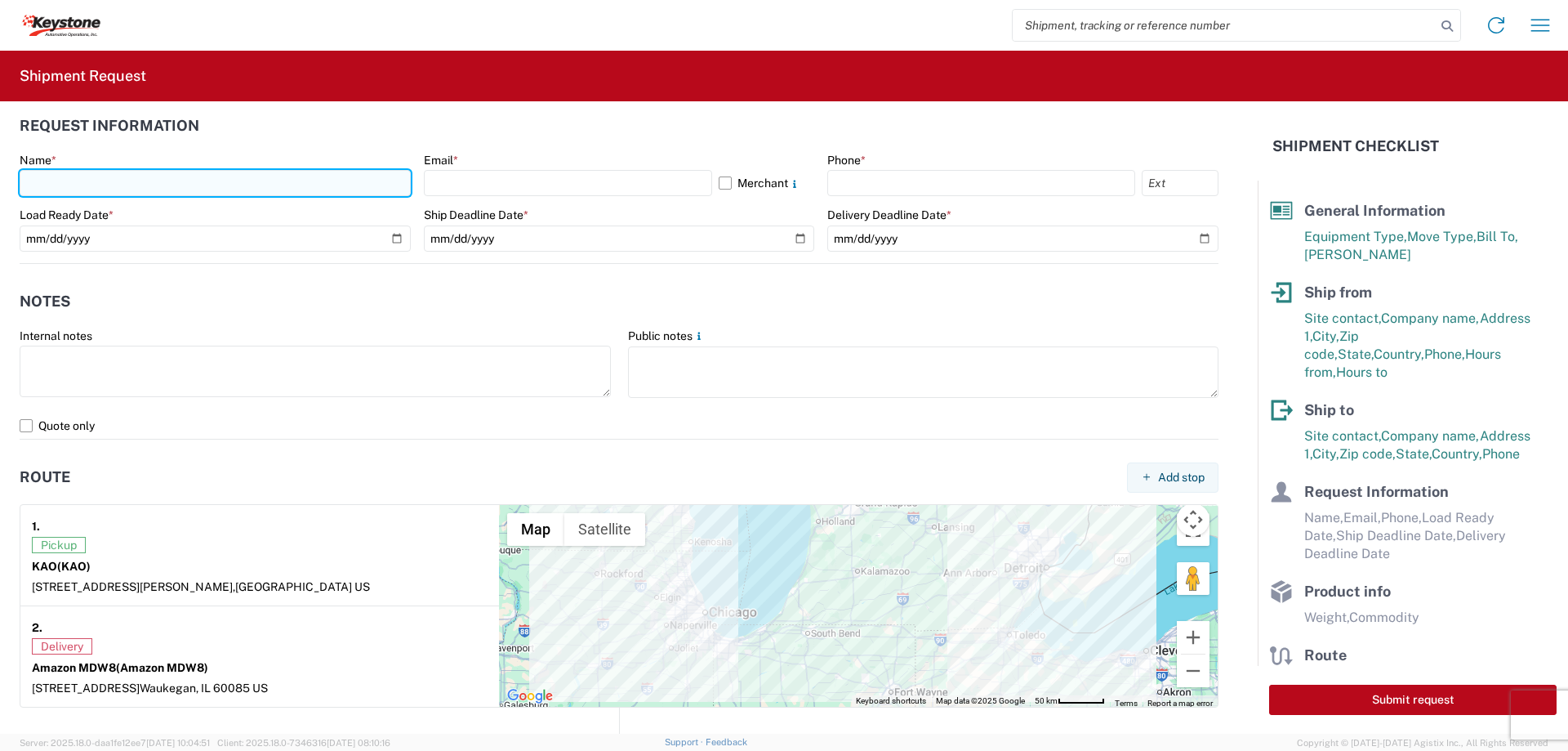
click at [85, 181] on input "text" at bounding box center [215, 183] width 392 height 26
type input "[PERSON_NAME]"
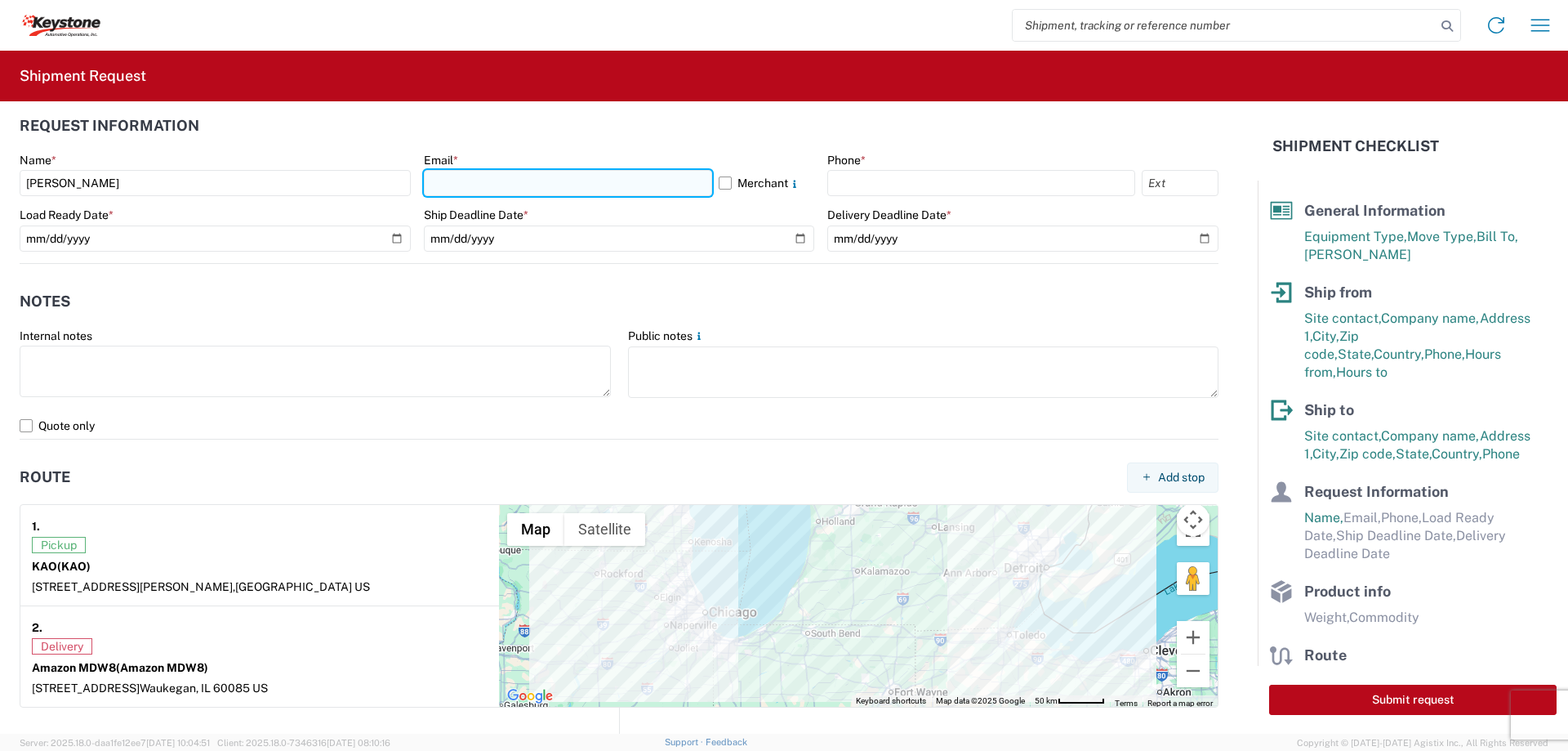
click at [444, 175] on input "text" at bounding box center [568, 183] width 289 height 26
type input "[EMAIL_ADDRESS][DOMAIN_NAME]"
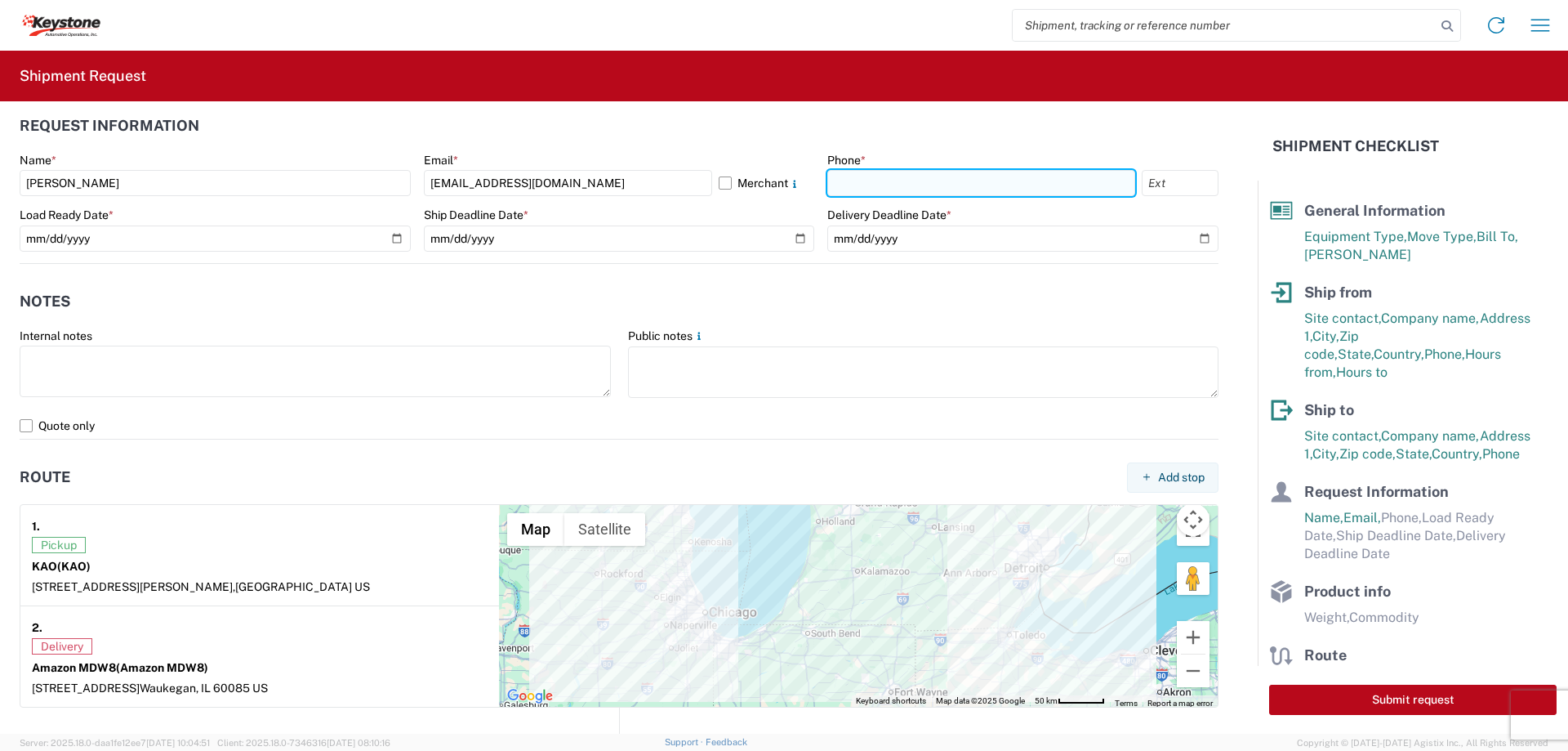
click at [843, 174] on input "text" at bounding box center [982, 183] width 308 height 26
type input "[PHONE_NUMBER]"
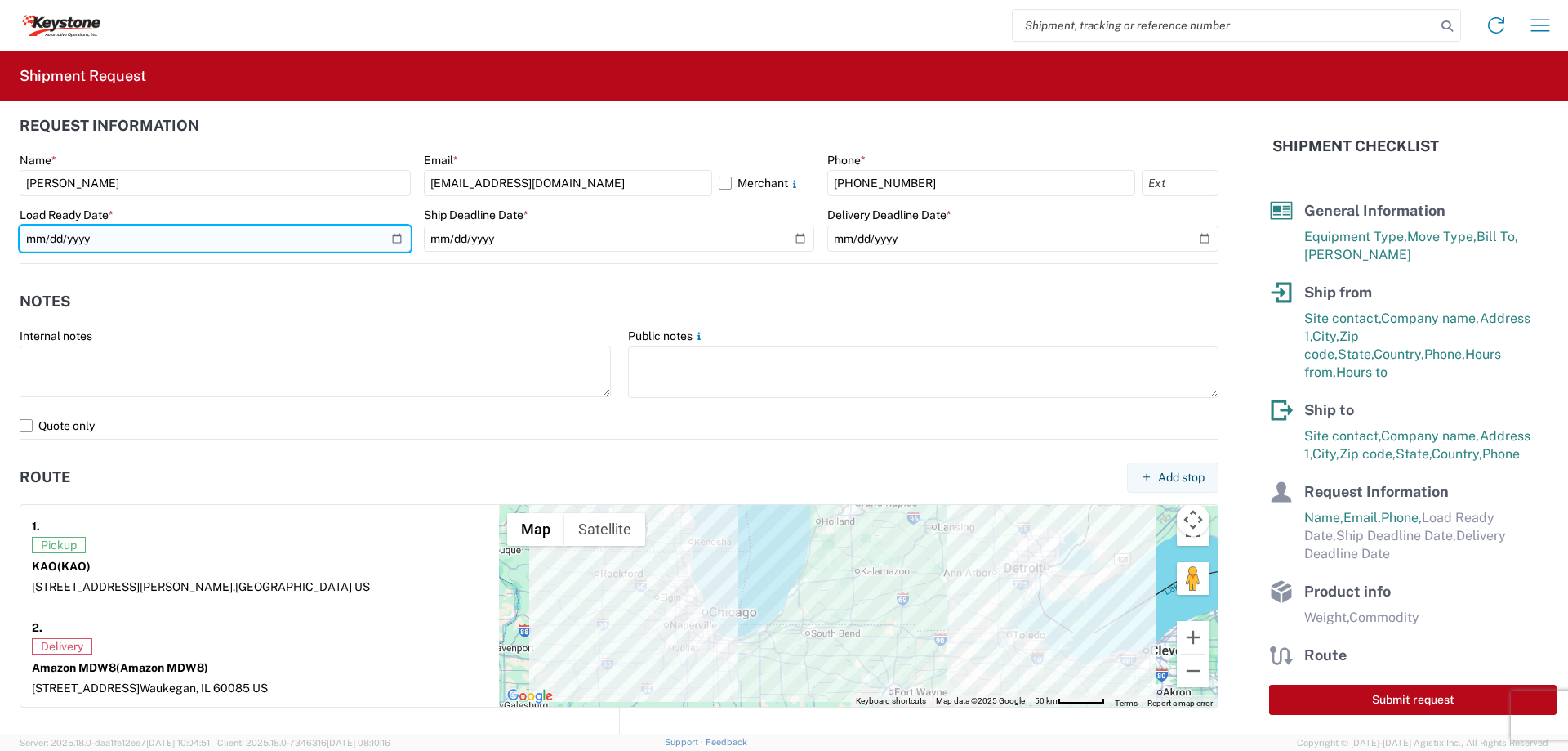
click at [392, 236] on input "date" at bounding box center [215, 239] width 392 height 26
type input "[DATE]"
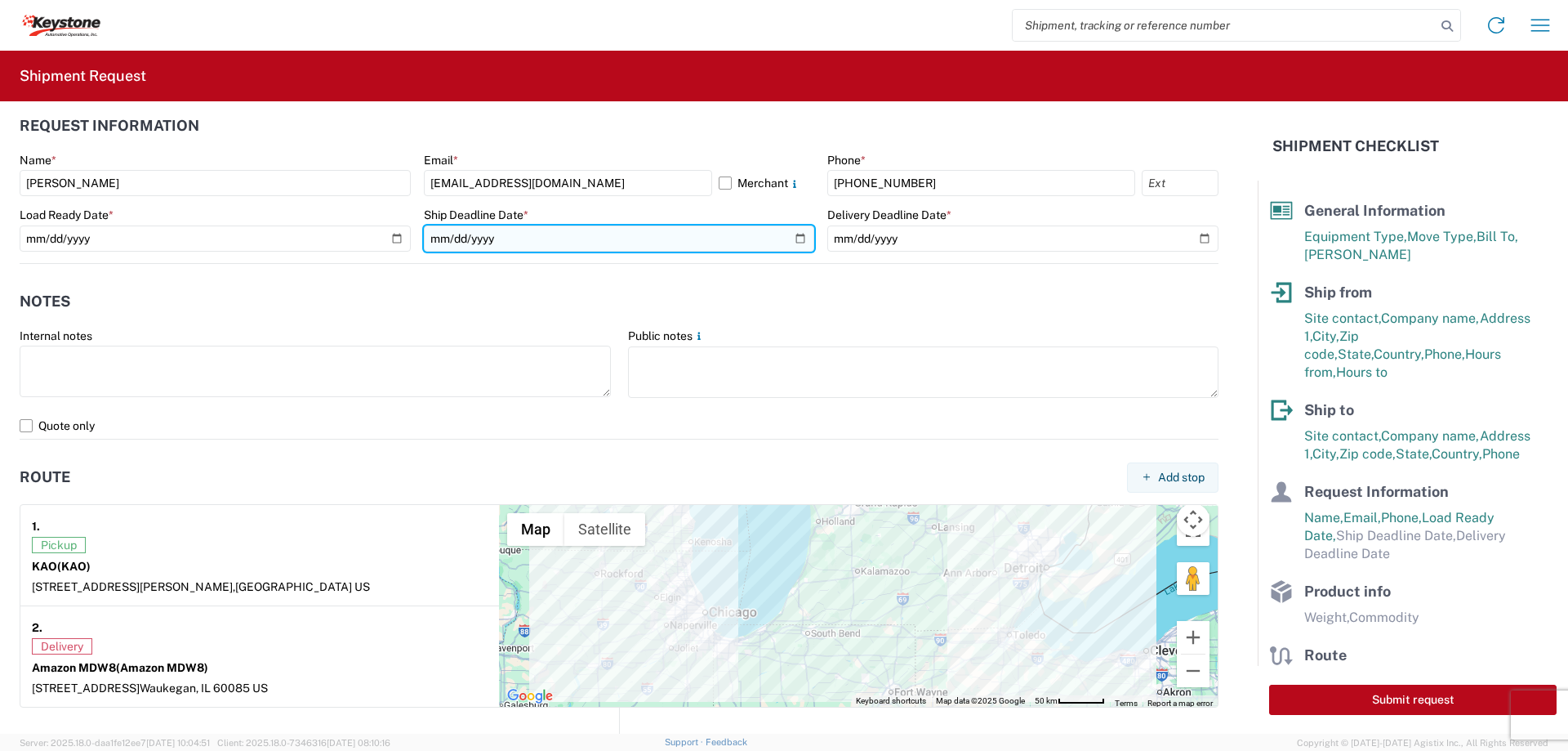
click at [789, 236] on input "date" at bounding box center [620, 239] width 392 height 26
type input "[DATE]"
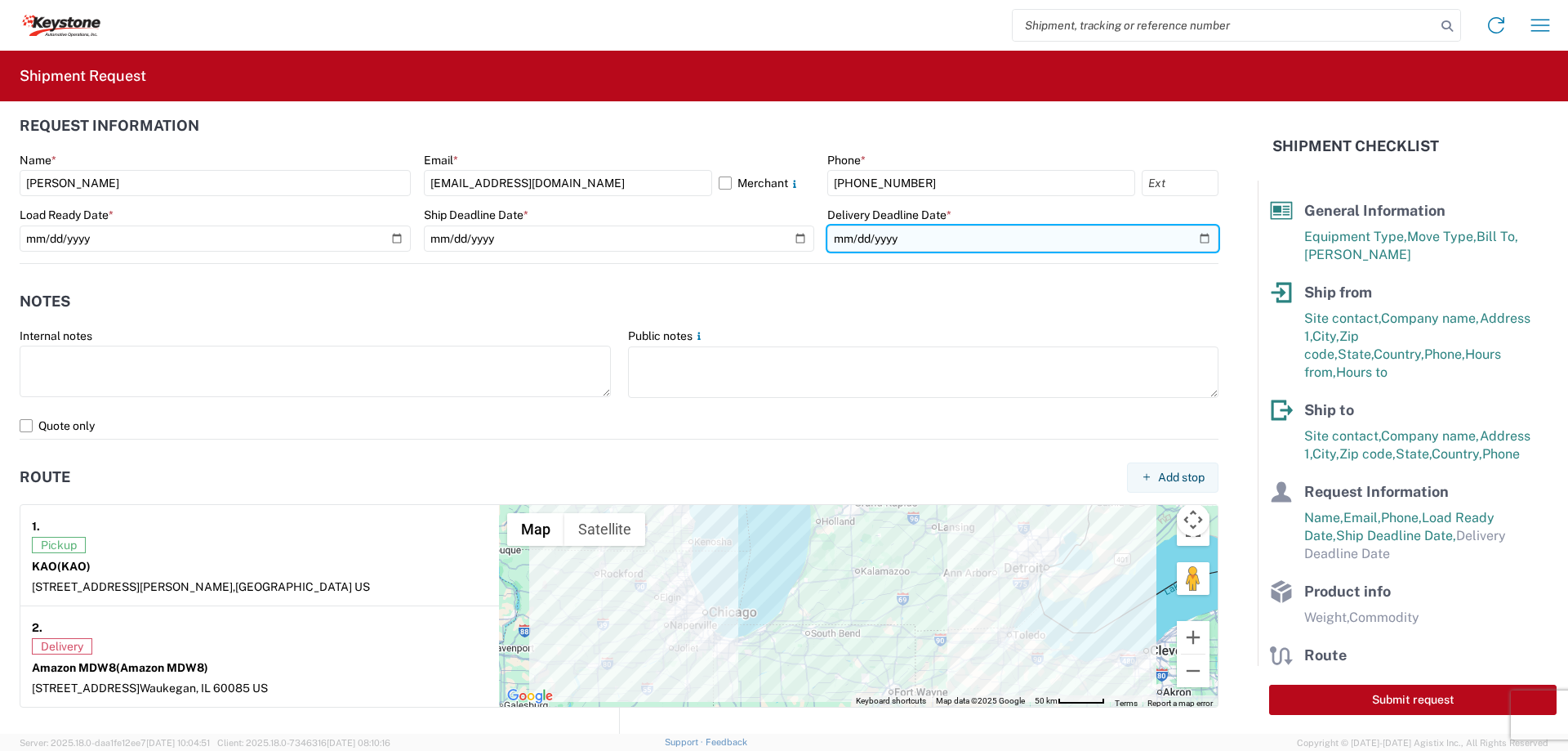
click at [1193, 236] on input "date" at bounding box center [1023, 239] width 392 height 26
type input "[DATE]"
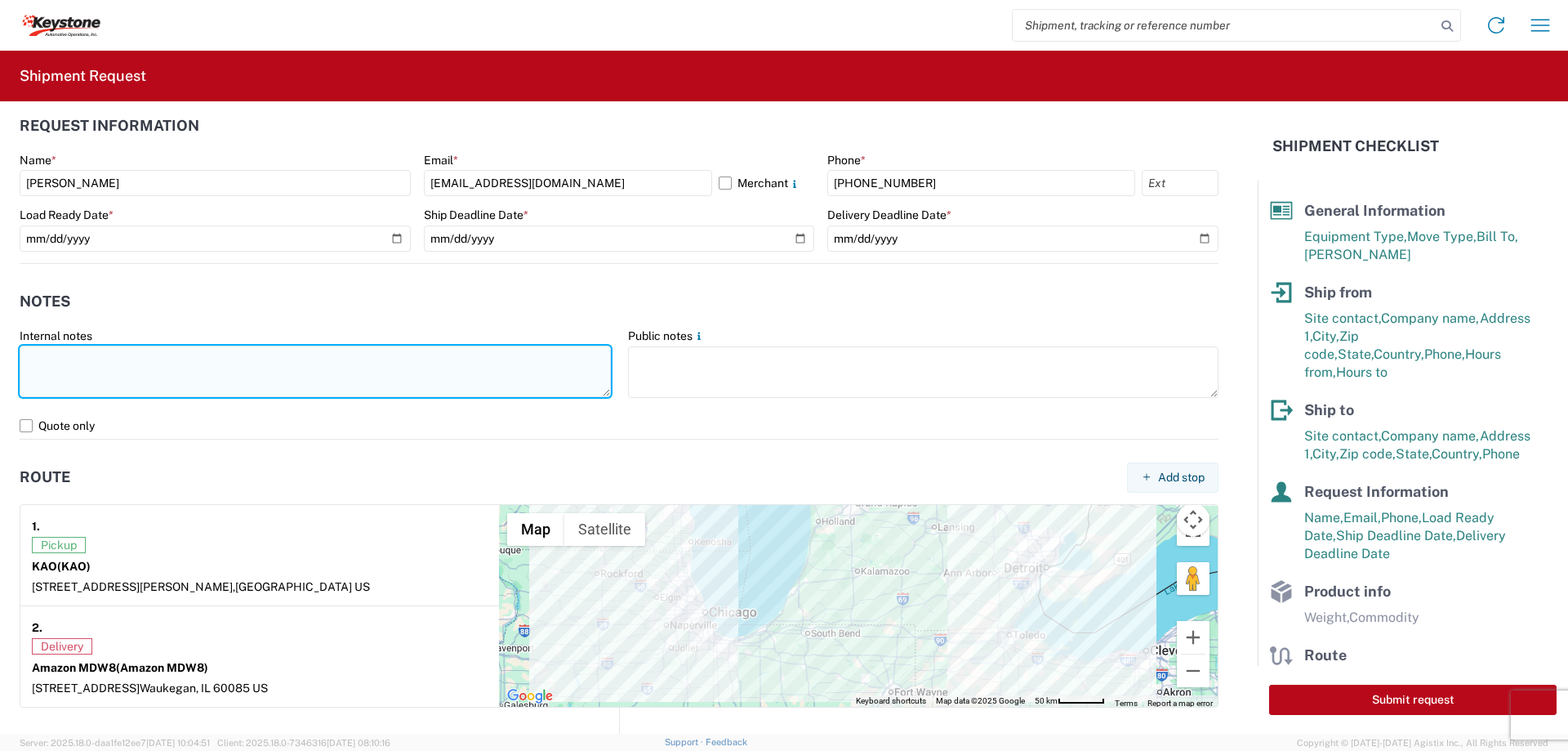
click at [46, 358] on textarea at bounding box center [315, 370] width 591 height 51
paste textarea "Load #2086383"
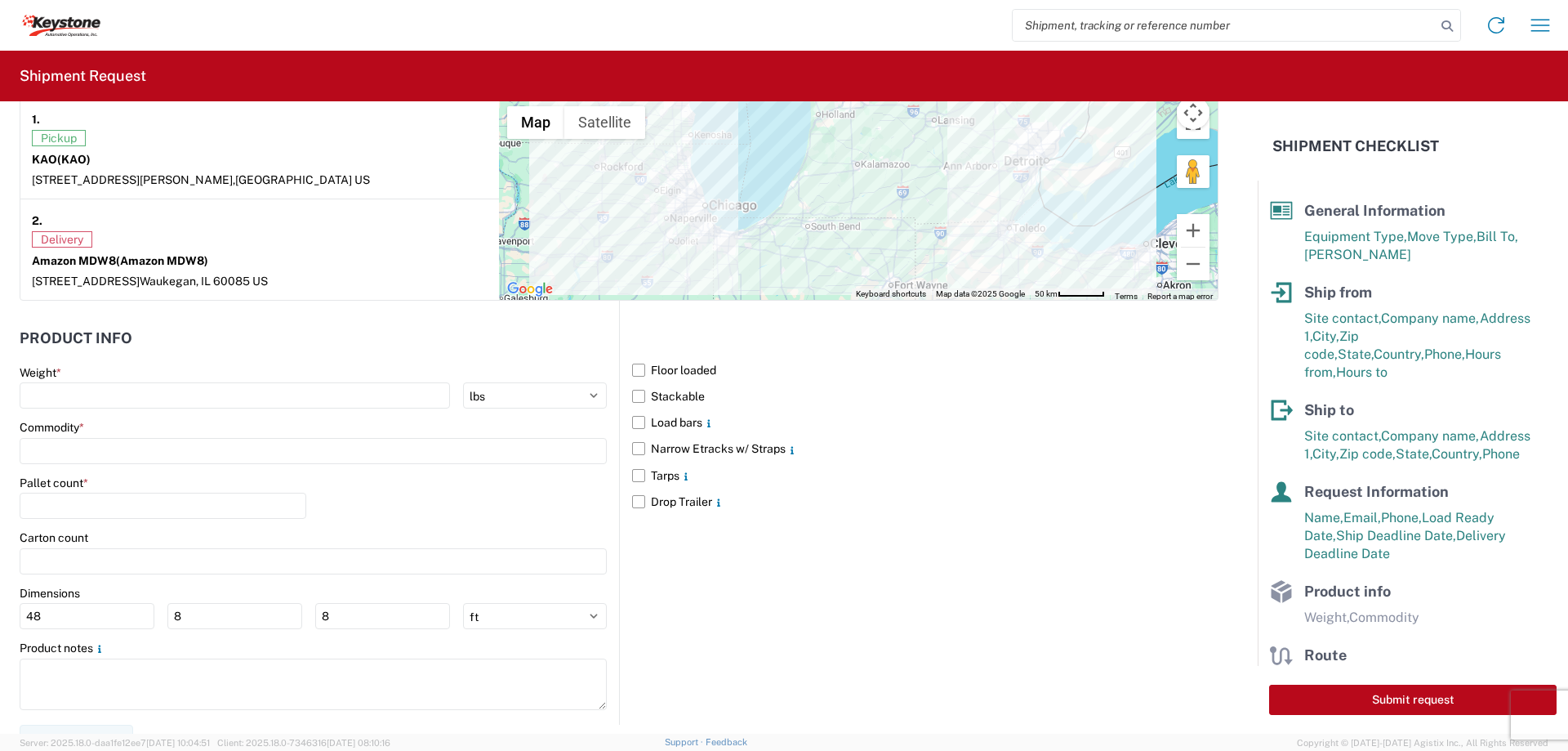
scroll to position [1307, 0]
type textarea "Preplanned w/ R+L Load #2086383 This was loaded [DATE] and delivering [DATE]"
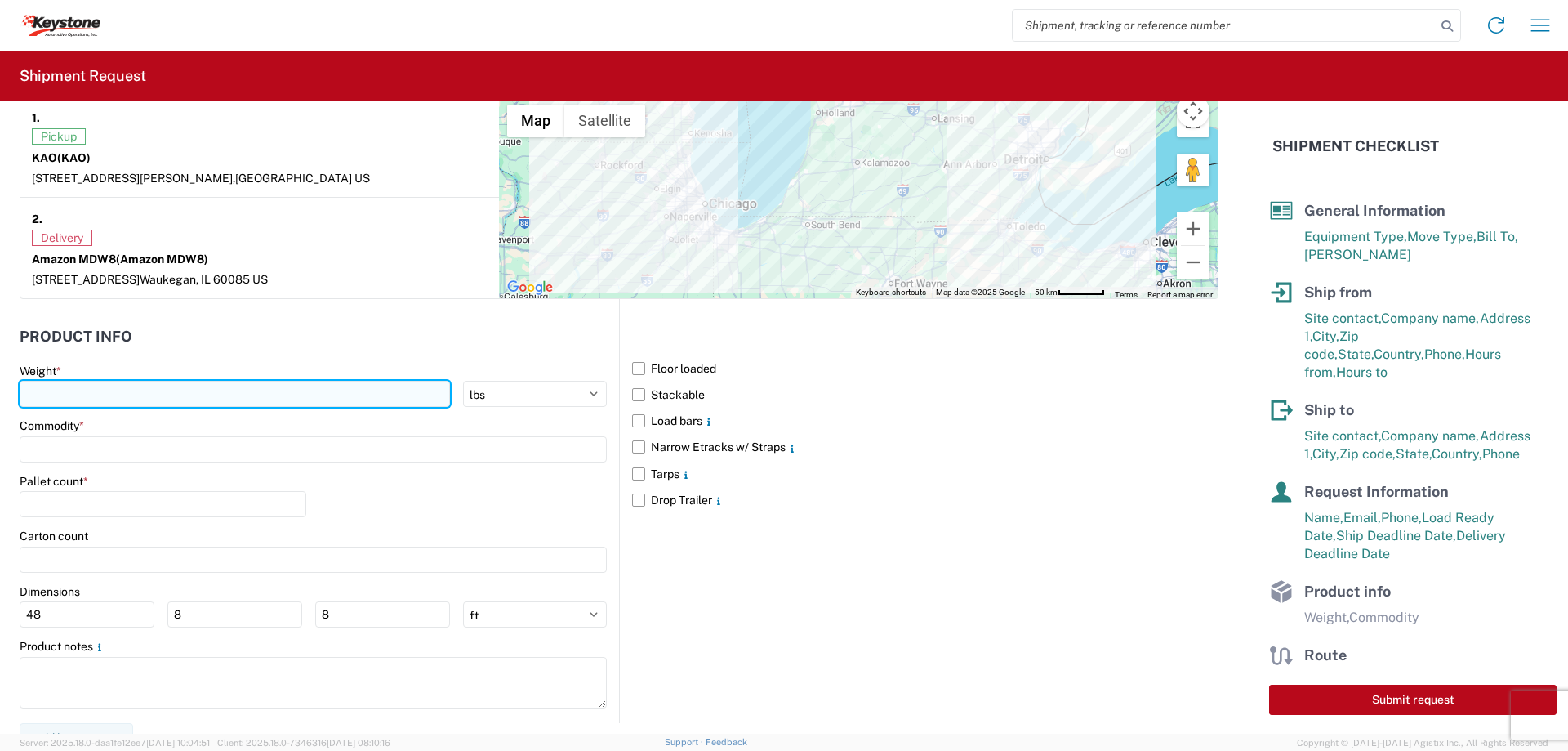
click at [69, 387] on input "number" at bounding box center [235, 394] width 431 height 26
type input "12000"
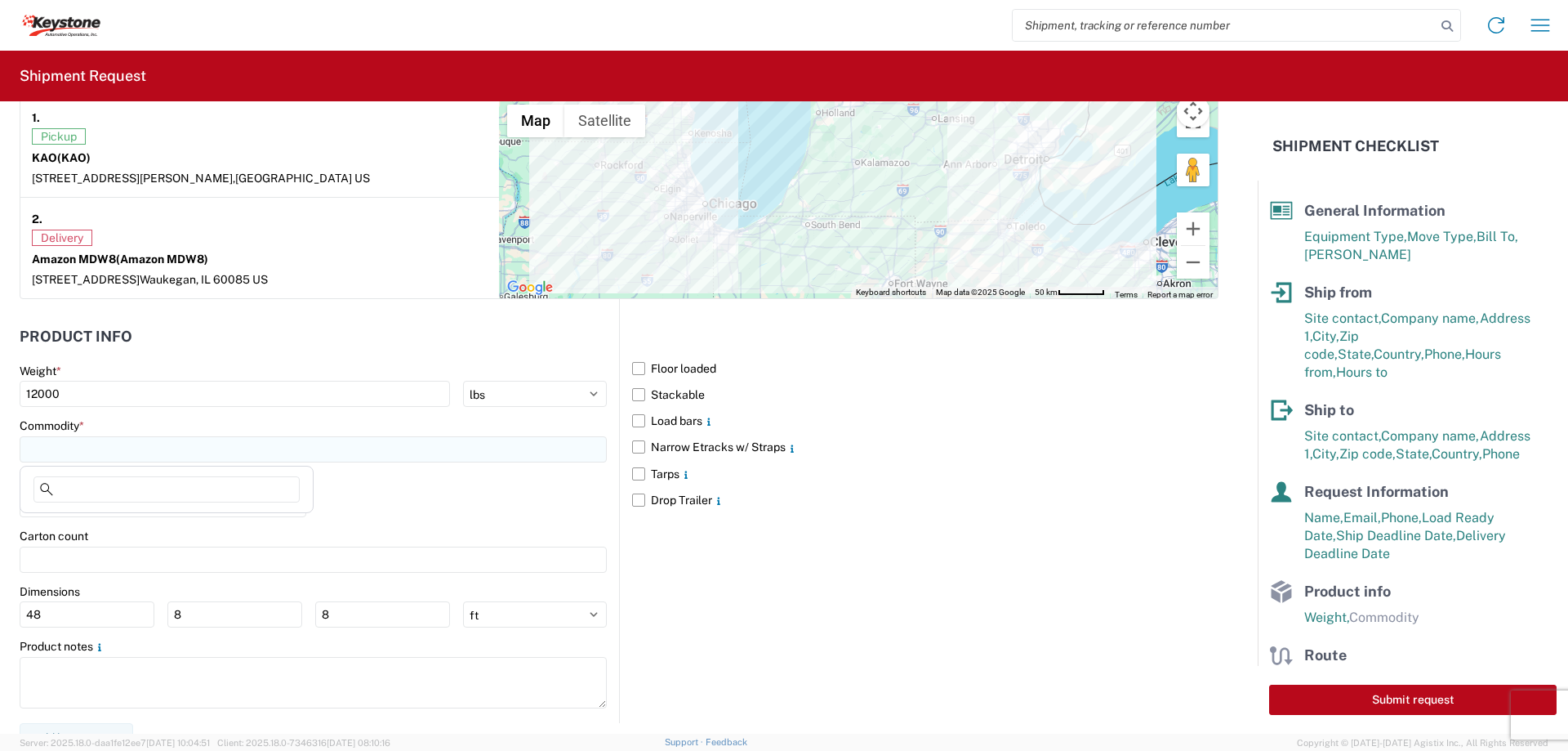
click at [71, 441] on input at bounding box center [313, 449] width 587 height 26
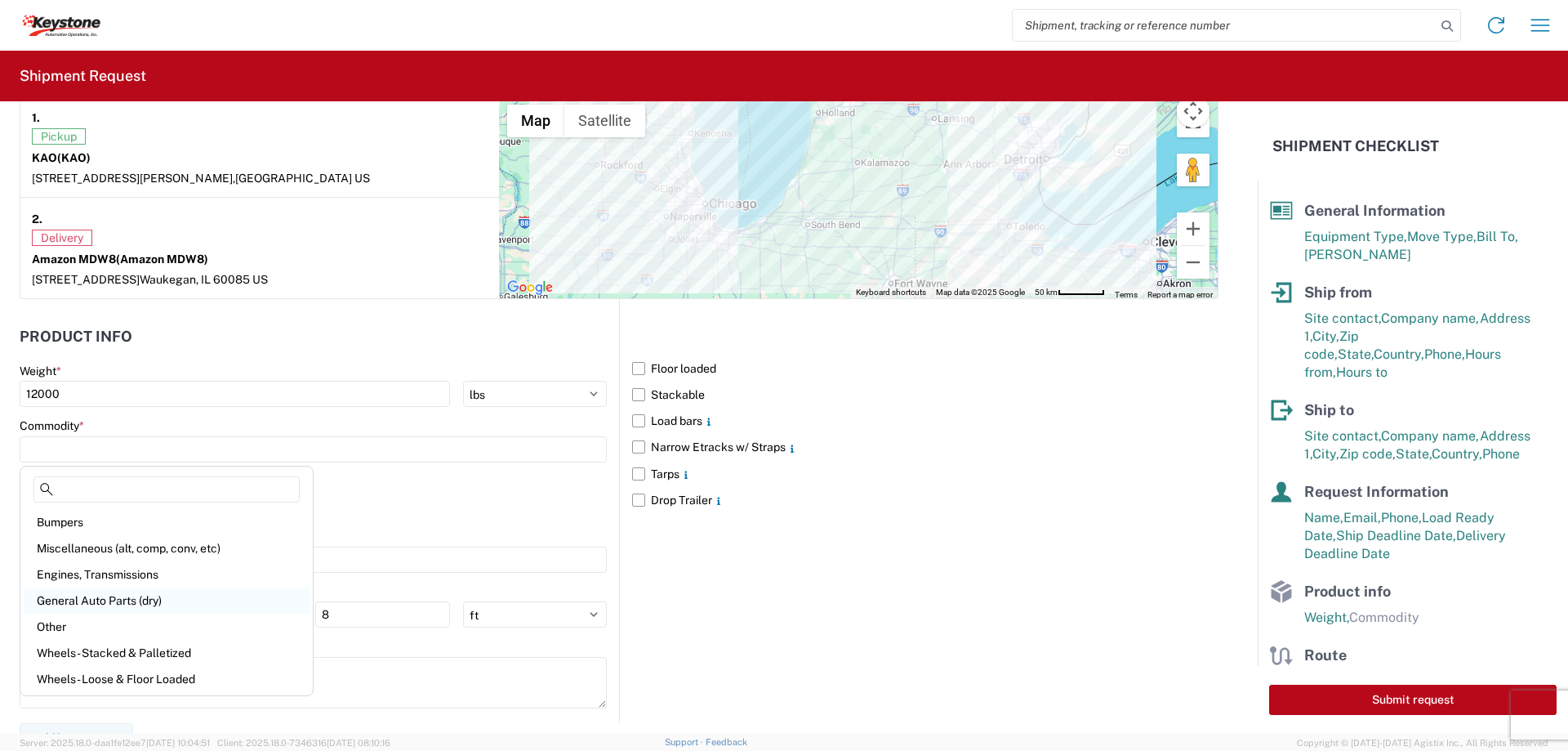
click at [45, 598] on div "General Auto Parts (dry)" at bounding box center [167, 601] width 286 height 26
type input "General Auto Parts (dry)"
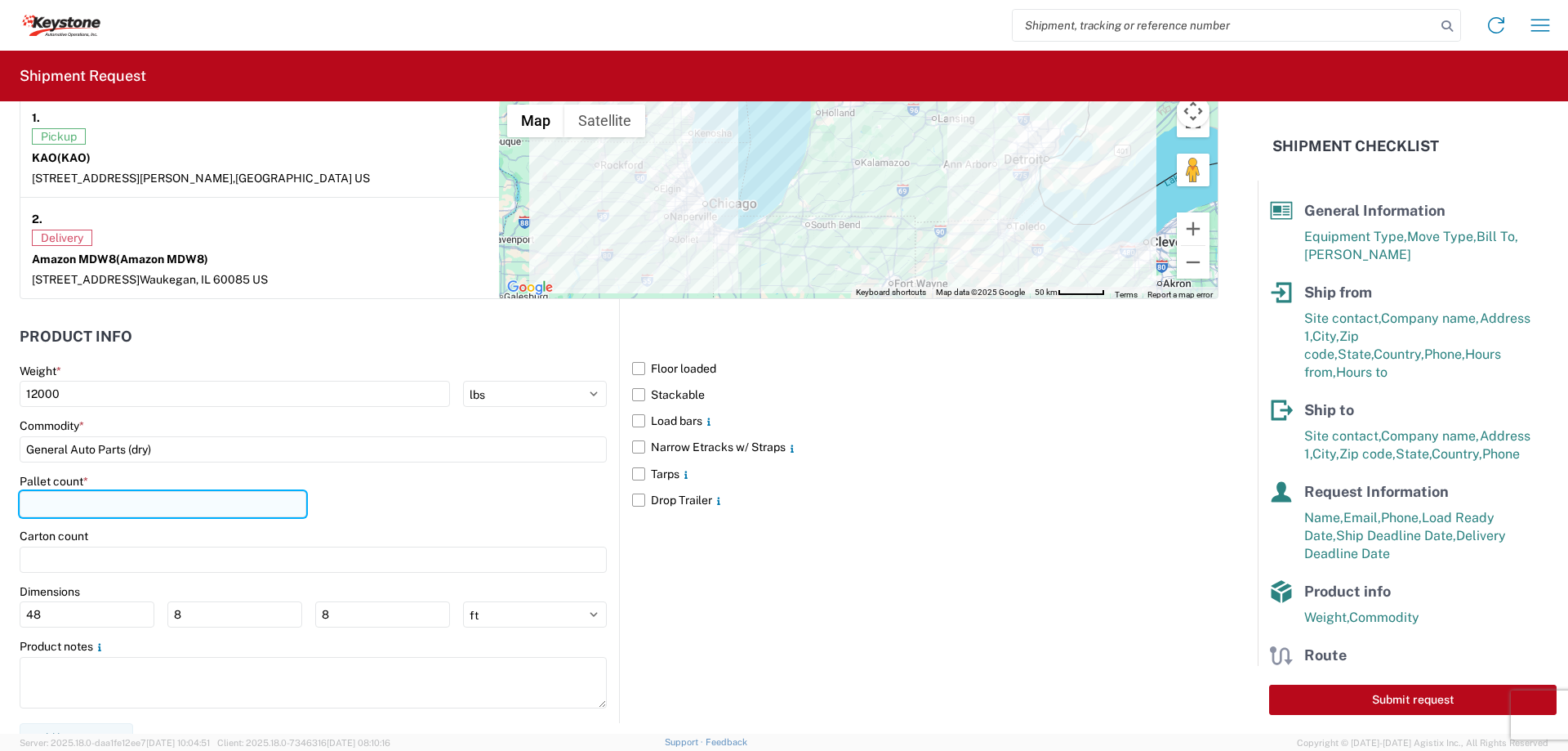
click at [46, 500] on input "number" at bounding box center [162, 504] width 287 height 26
type input "12"
click at [632, 449] on label "Narrow Etracks w/ Straps" at bounding box center [925, 447] width 586 height 26
click at [0, 0] on input "Narrow Etracks w/ Straps" at bounding box center [0, 0] width 0 height 0
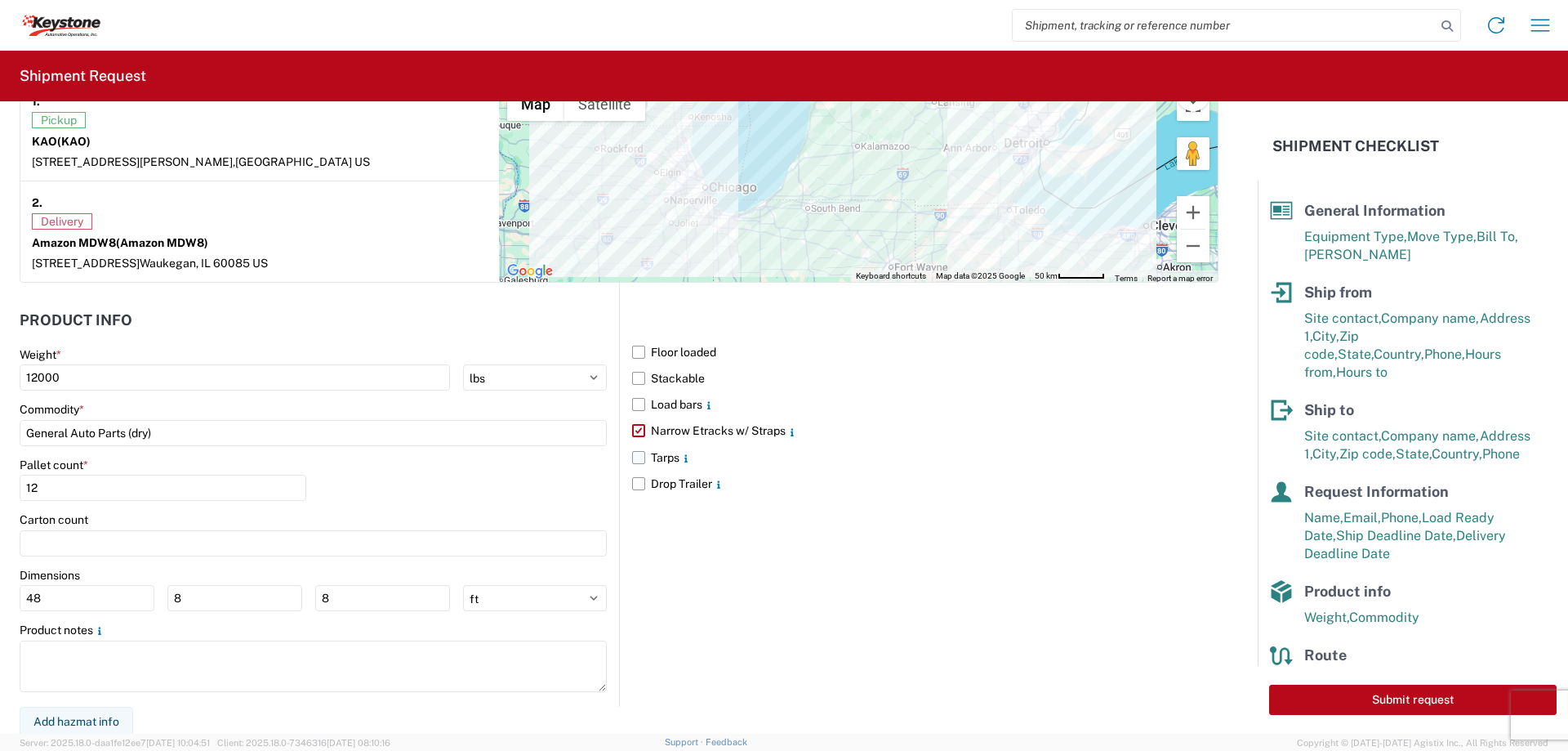
scroll to position [1327, 0]
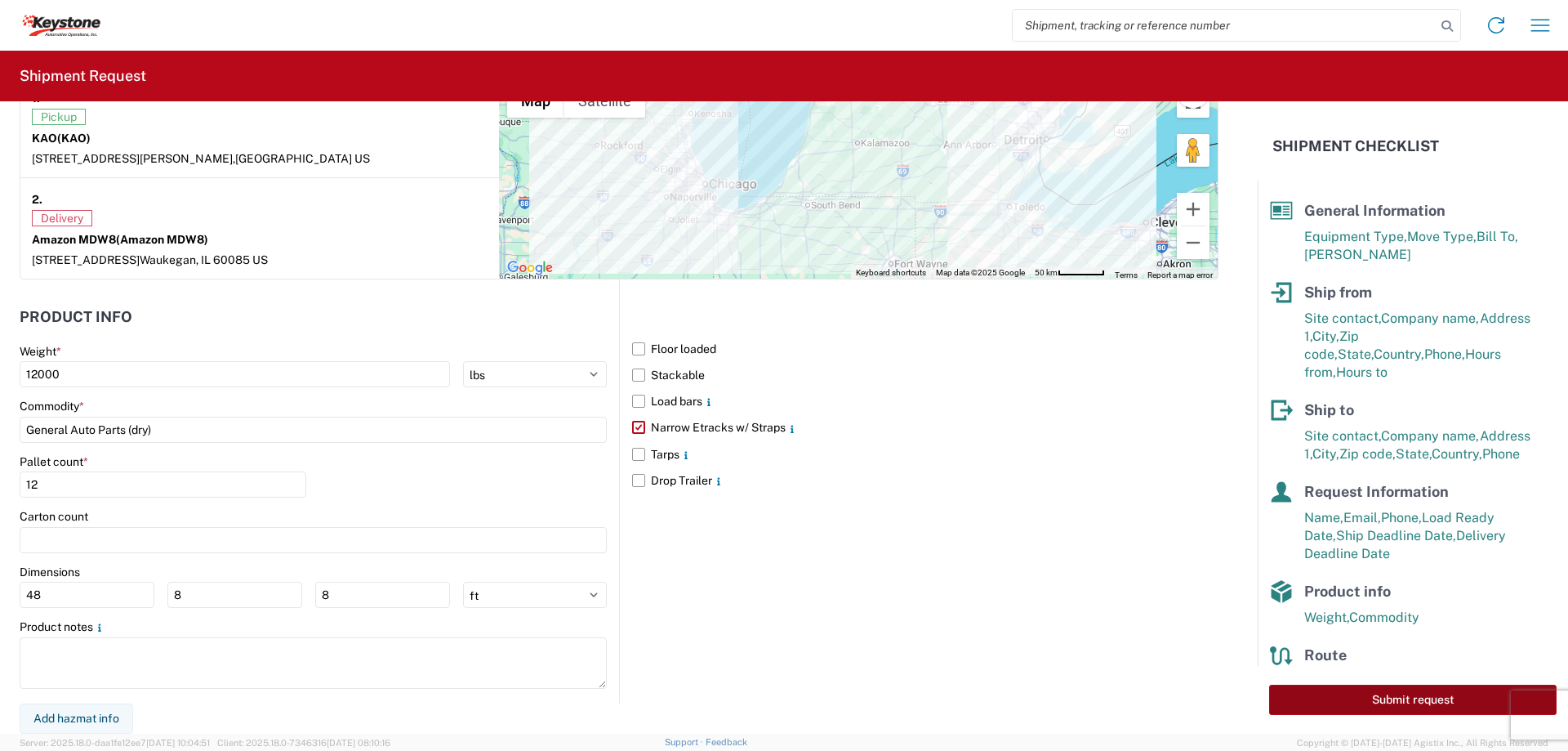
click at [1428, 694] on button "Submit request" at bounding box center [1413, 700] width 288 height 31
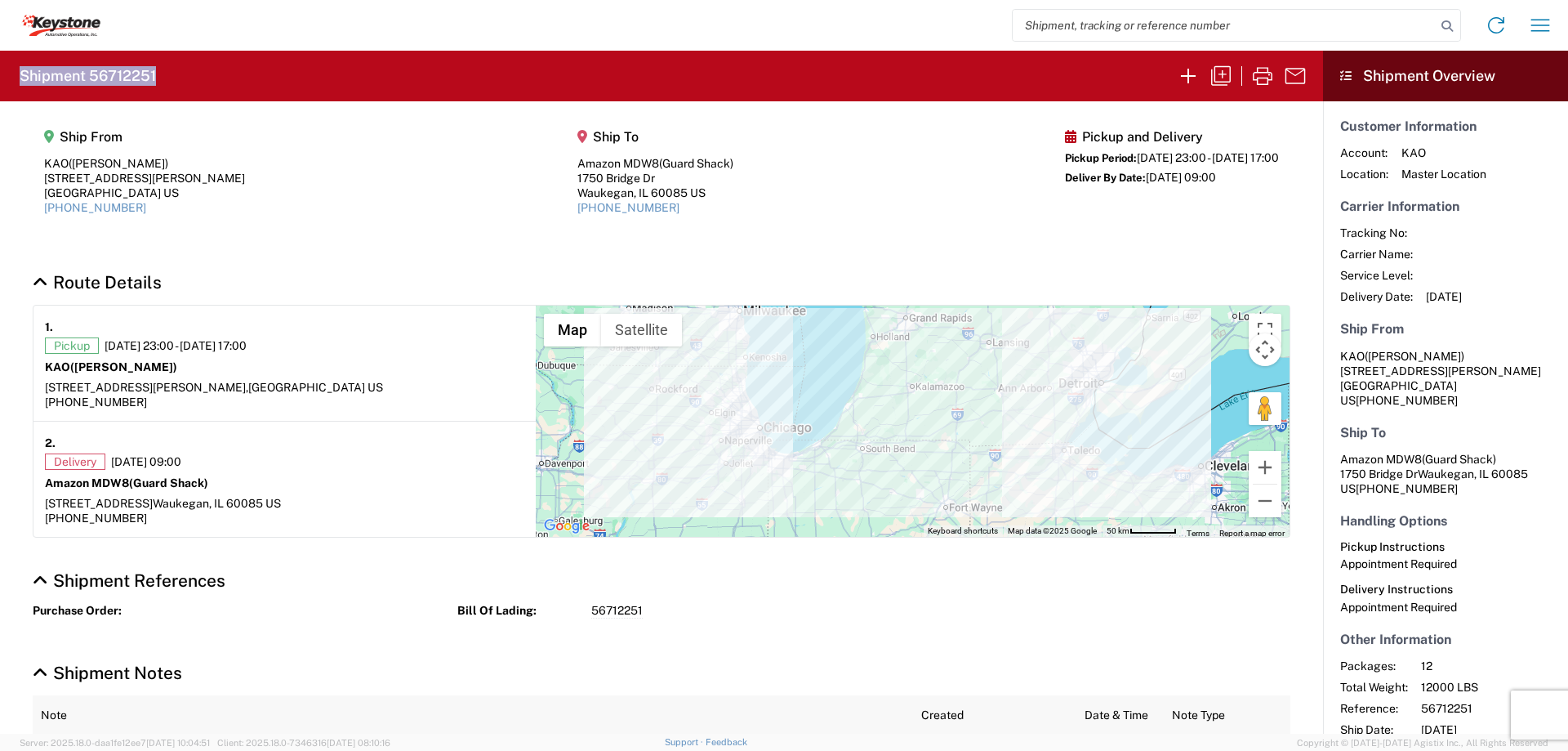
drag, startPoint x: 181, startPoint y: 73, endPoint x: 15, endPoint y: 72, distance: 166.0
click at [15, 72] on agx-form-header "Shipment 56712251" at bounding box center [662, 76] width 1323 height 51
copy h2 "Shipment 56712251"
